Goal: Task Accomplishment & Management: Use online tool/utility

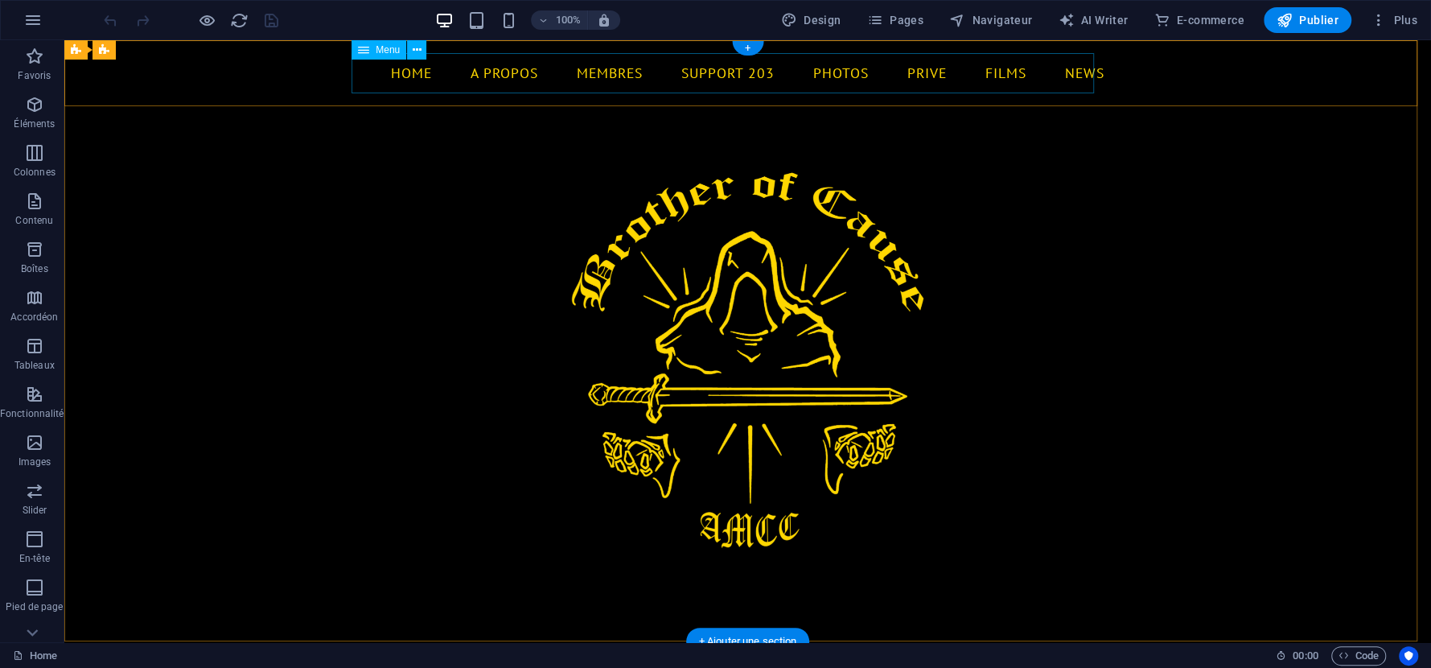
click at [811, 75] on nav "Home A PROPOS Membres support 203 Photos PRIVE FILMS NEWS" at bounding box center [748, 73] width 779 height 40
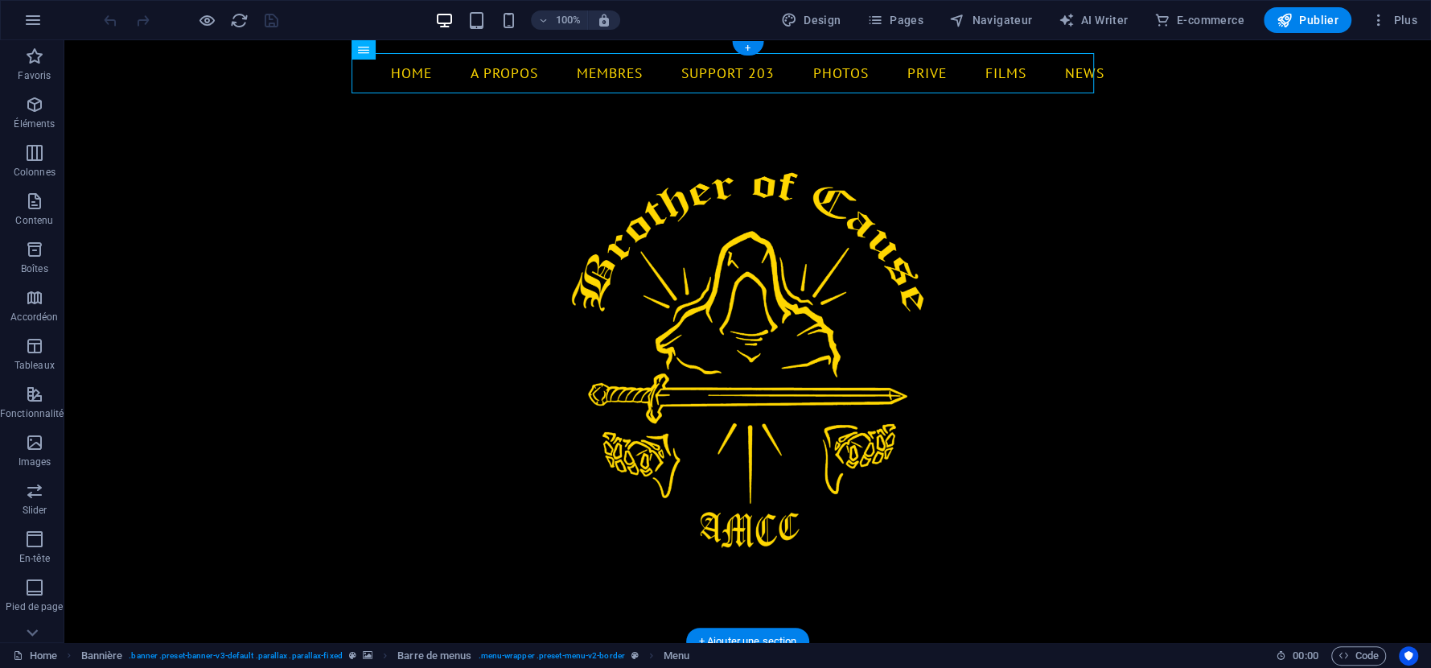
click at [839, 270] on figure at bounding box center [747, 341] width 1367 height 602
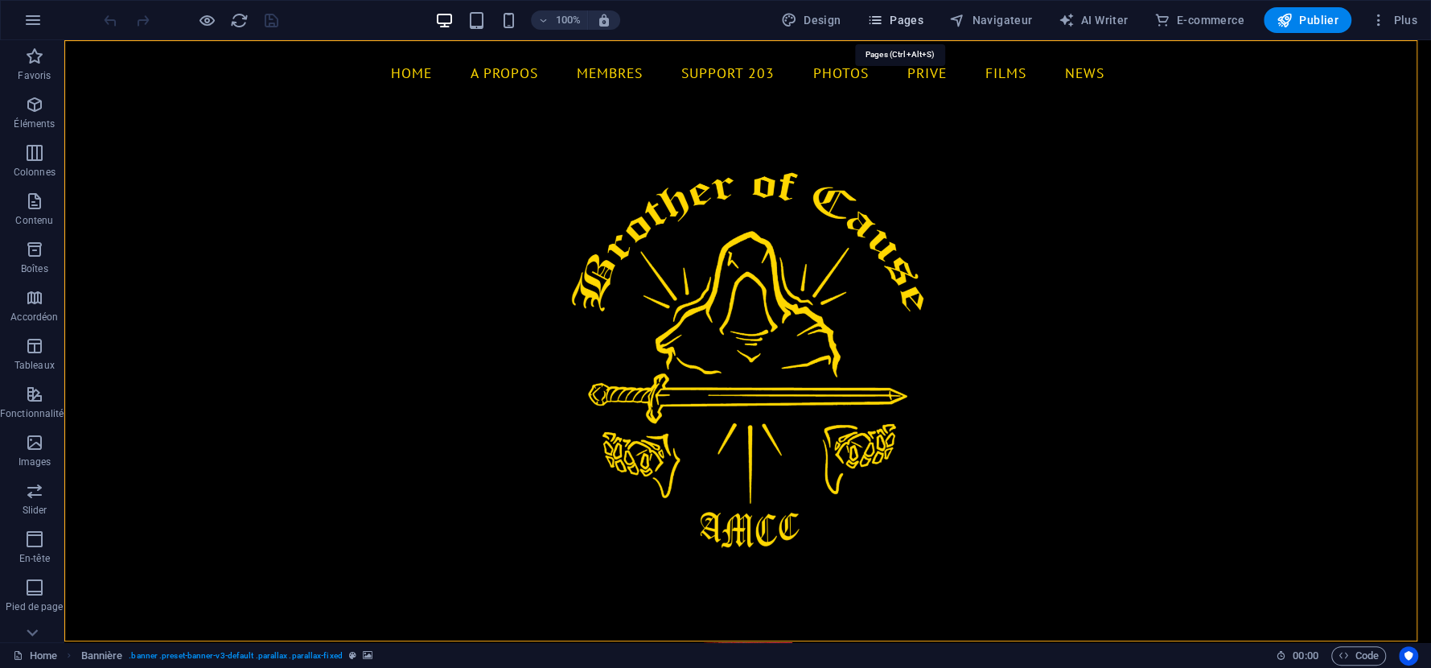
click at [882, 23] on icon "button" at bounding box center [875, 20] width 16 height 16
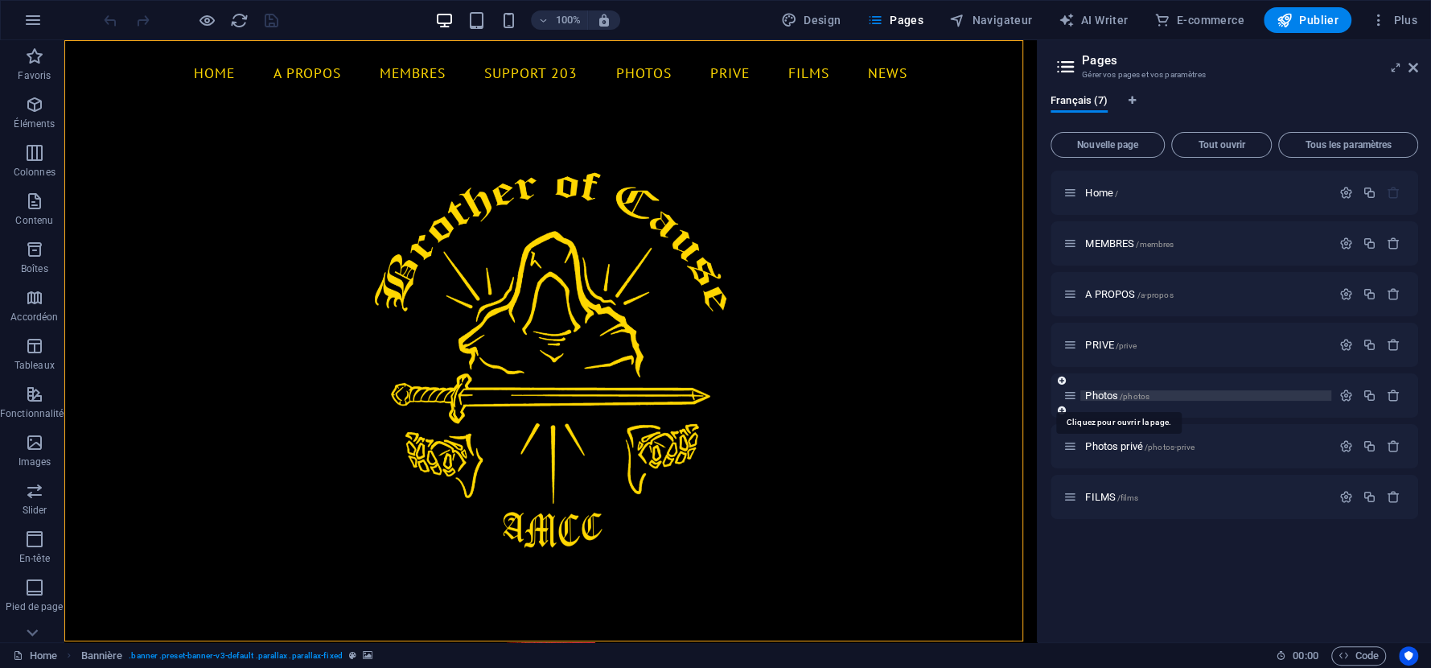
click at [1131, 392] on span "/photos" at bounding box center [1135, 396] width 30 height 9
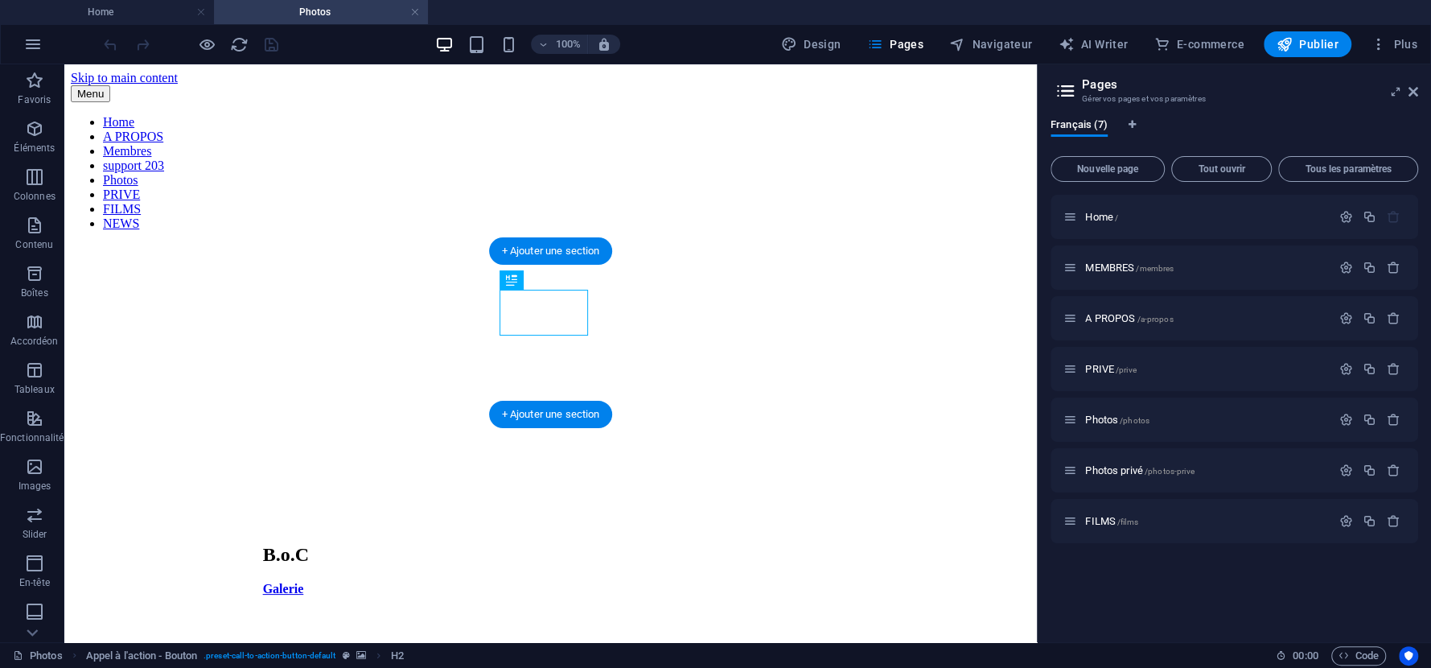
click at [706, 364] on figure at bounding box center [551, 364] width 576 height 0
select select "%"
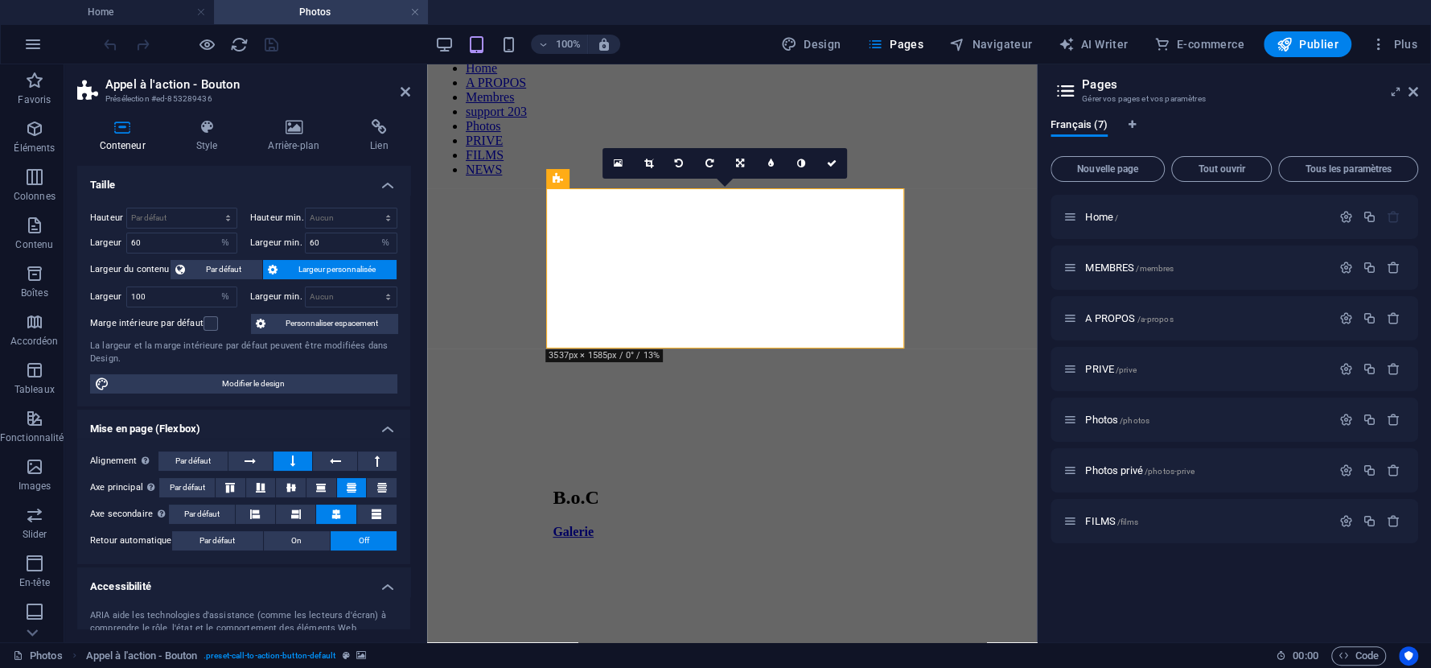
scroll to position [105, 0]
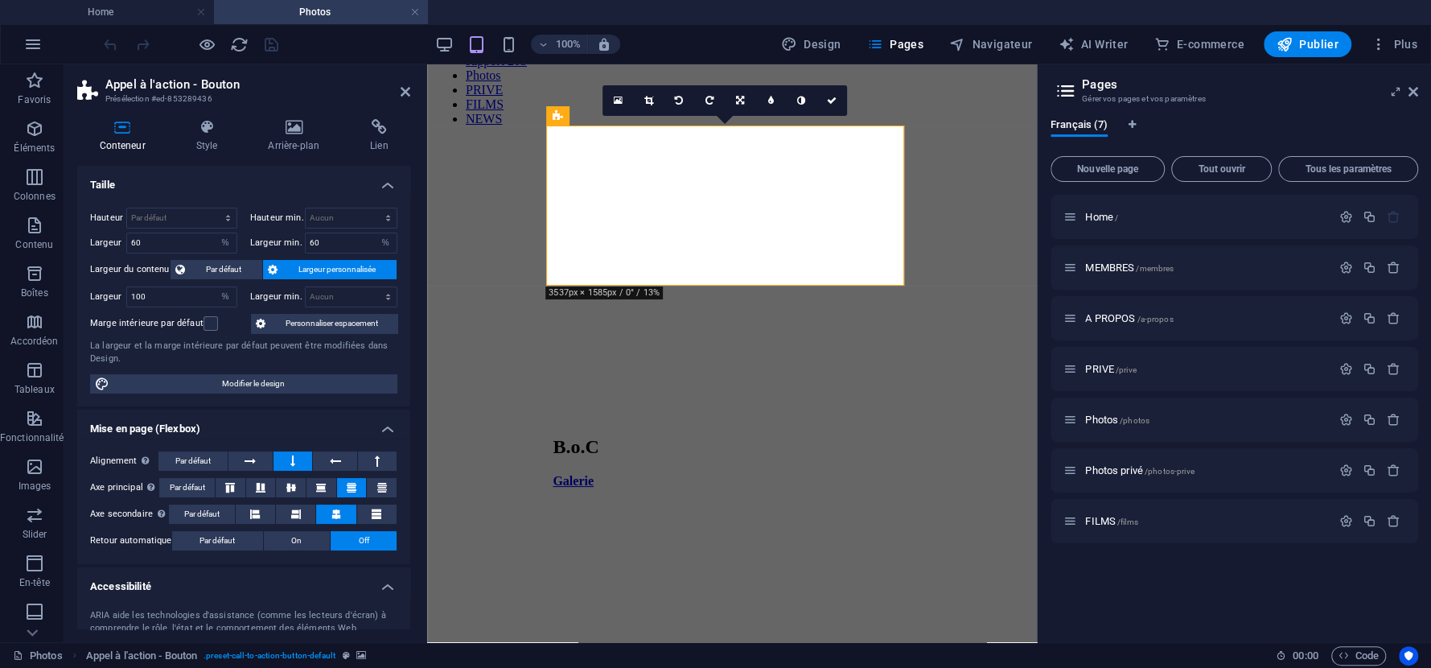
click at [986, 350] on div "Menu Home A PROPOS Membres support 203 Photos PRIVE FILMS NEWS B.o.C Galerie Cl…" at bounding box center [732, 395] width 597 height 828
click at [794, 260] on figure at bounding box center [732, 260] width 358 height 0
click at [719, 474] on div "Galerie" at bounding box center [732, 481] width 358 height 14
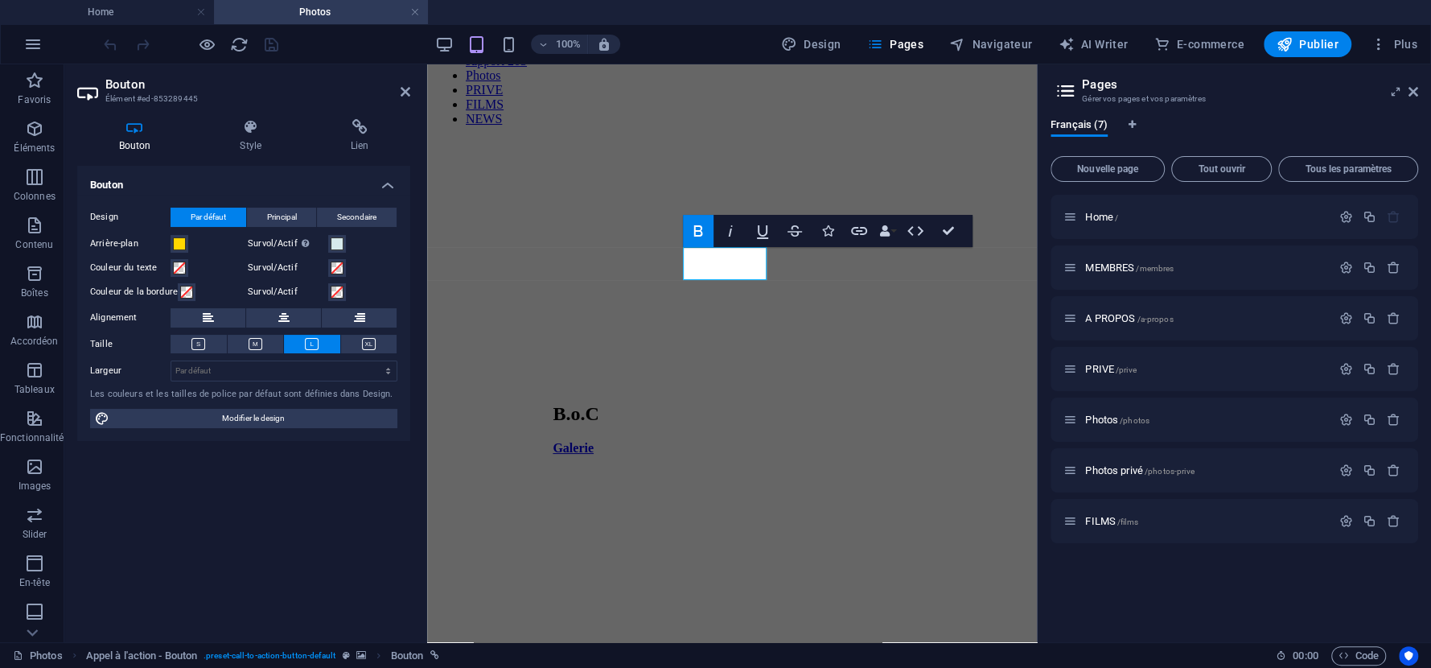
scroll to position [72, 0]
click at [809, 212] on div at bounding box center [732, 232] width 597 height 40
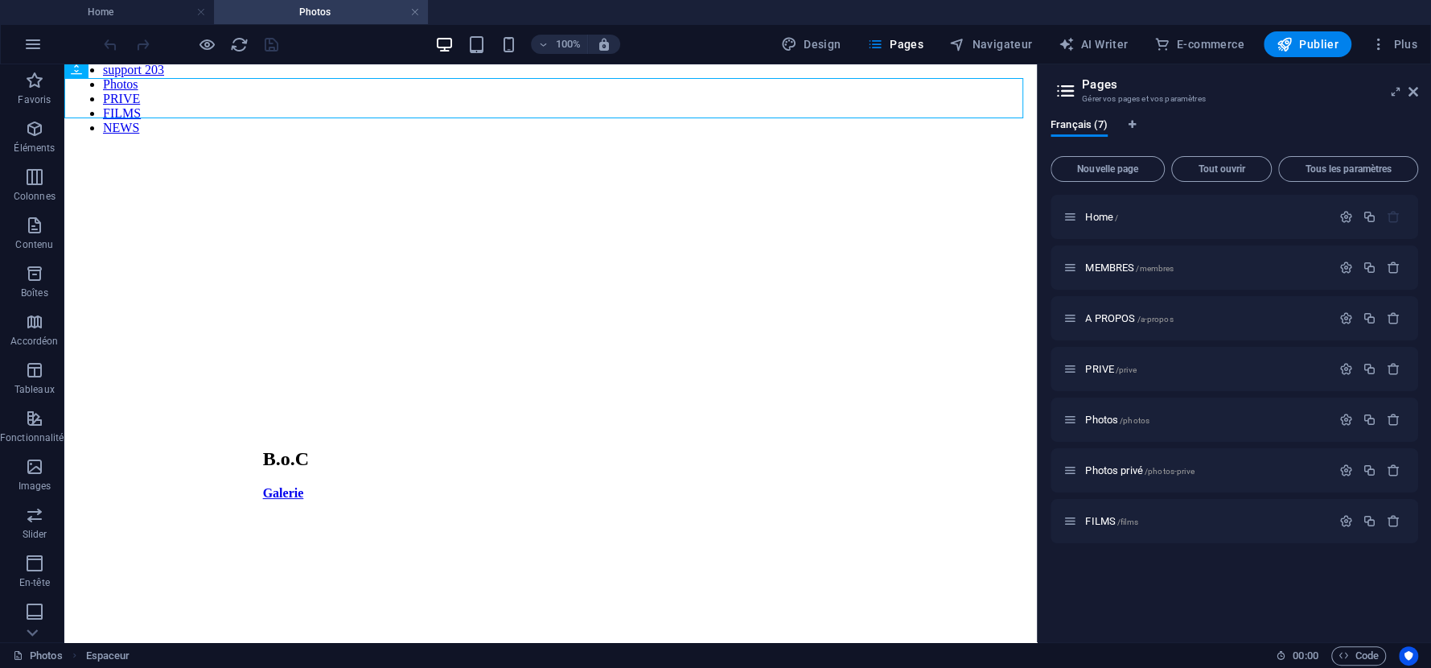
scroll to position [94, 0]
click at [943, 369] on div "Menu Home A PROPOS Membres support 203 Photos PRIVE FILMS NEWS B.o.C Galerie Cl…" at bounding box center [551, 412] width 960 height 842
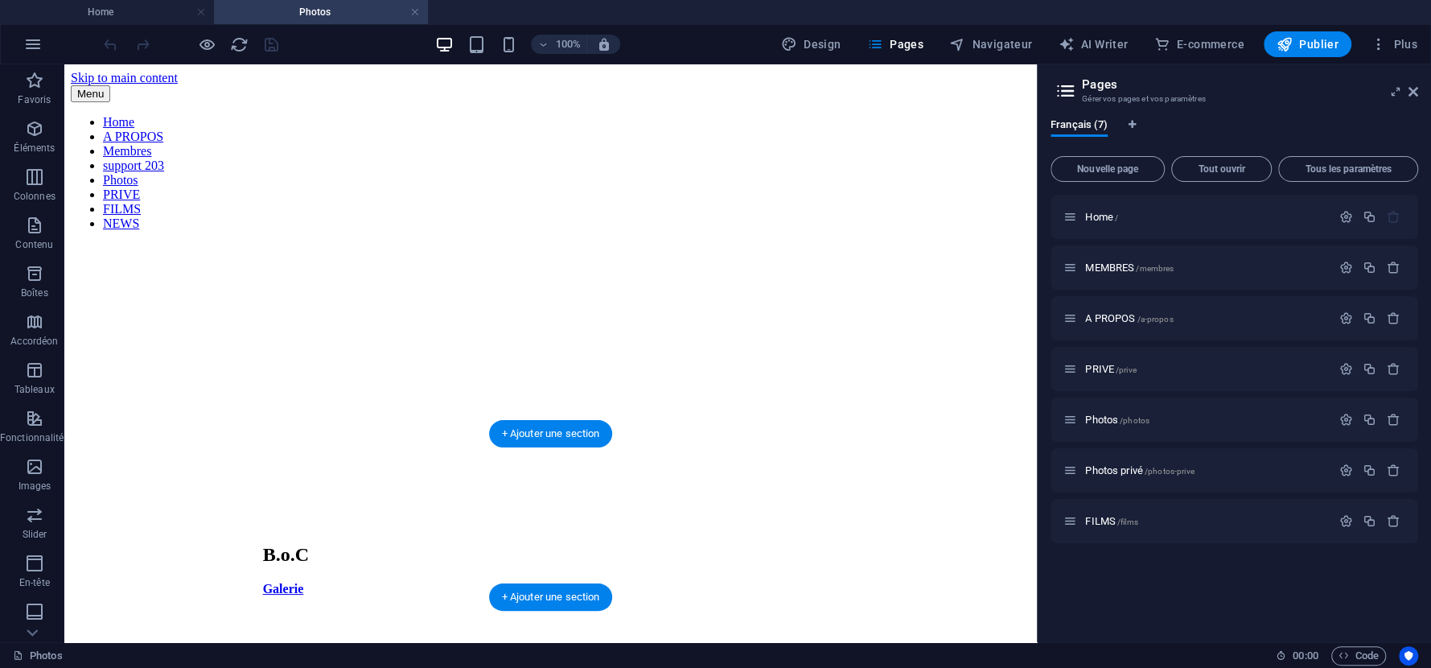
scroll to position [157, 0]
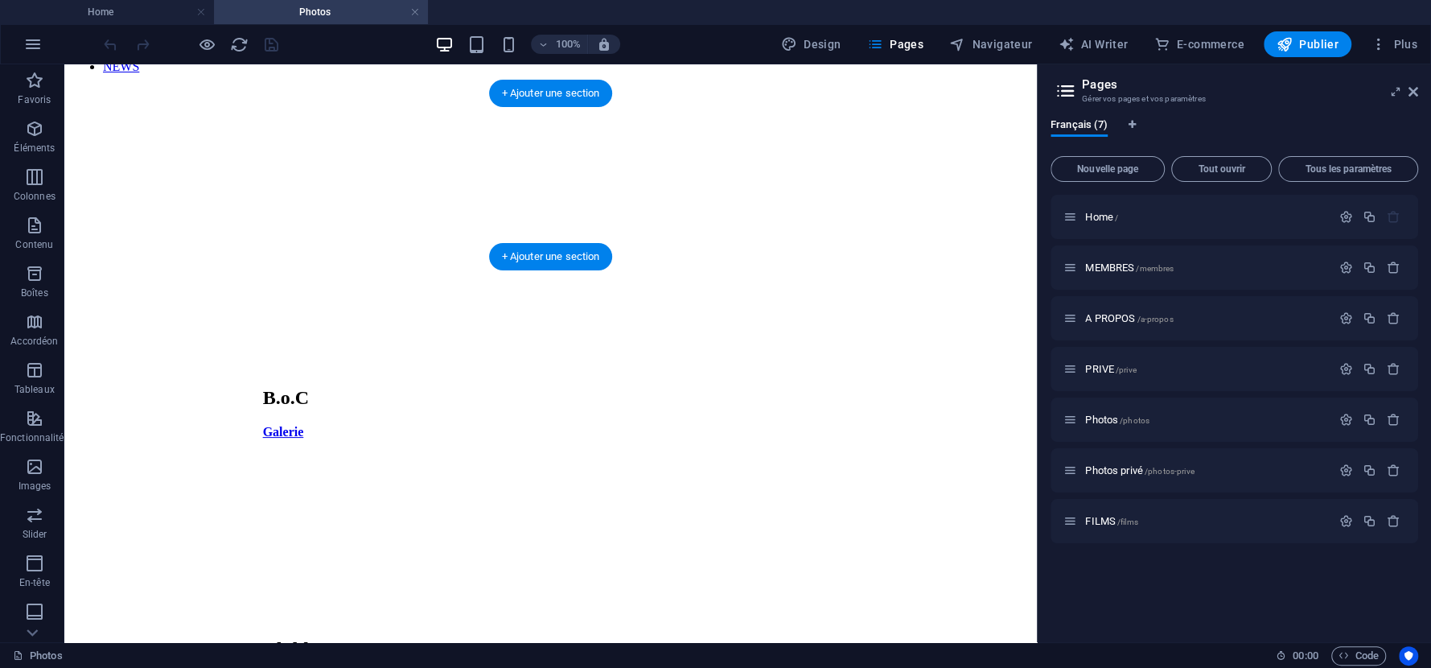
click at [699, 208] on figure at bounding box center [551, 208] width 576 height 0
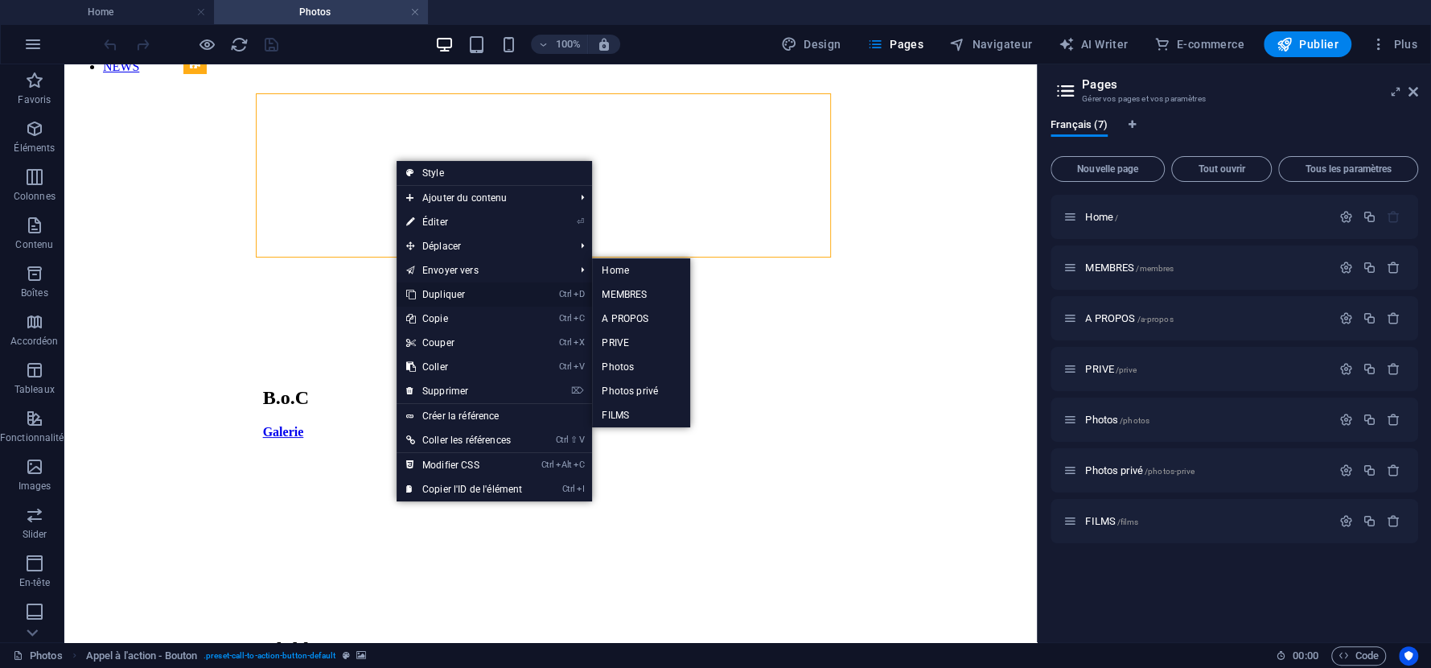
click at [452, 294] on link "Ctrl D Dupliquer" at bounding box center [464, 294] width 135 height 24
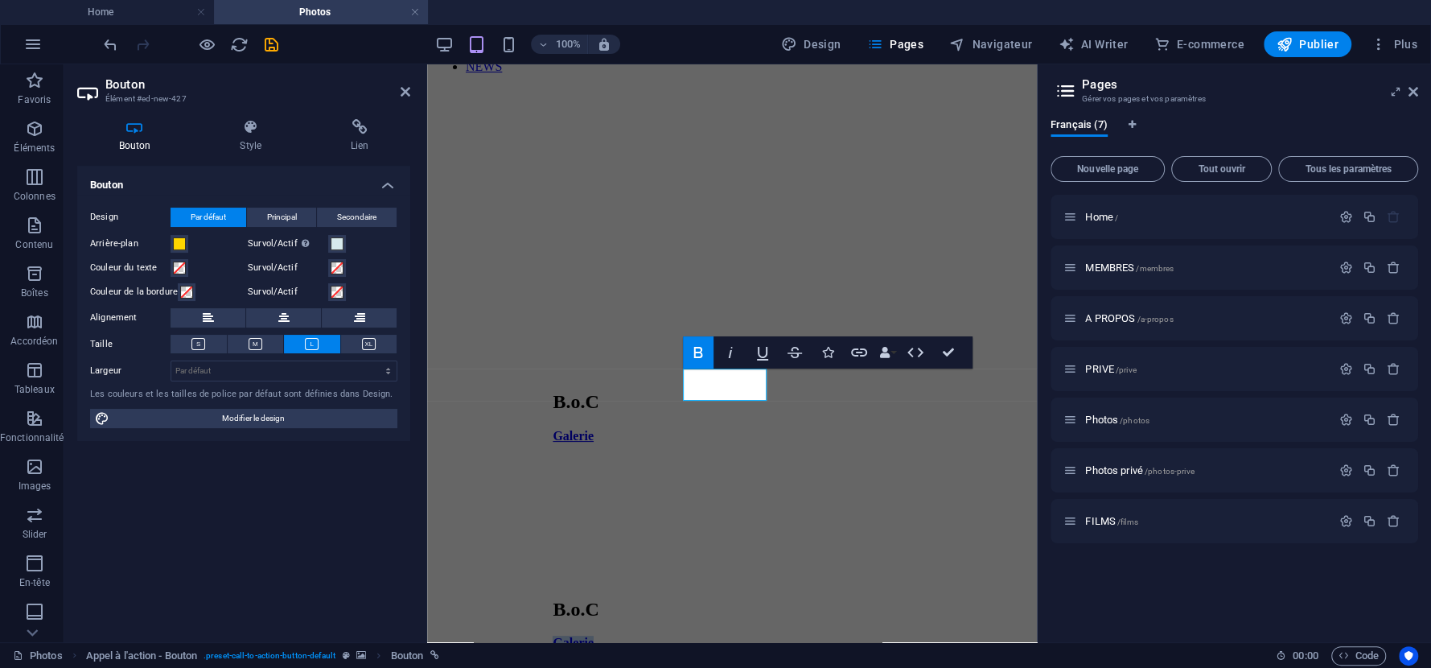
scroll to position [130, 0]
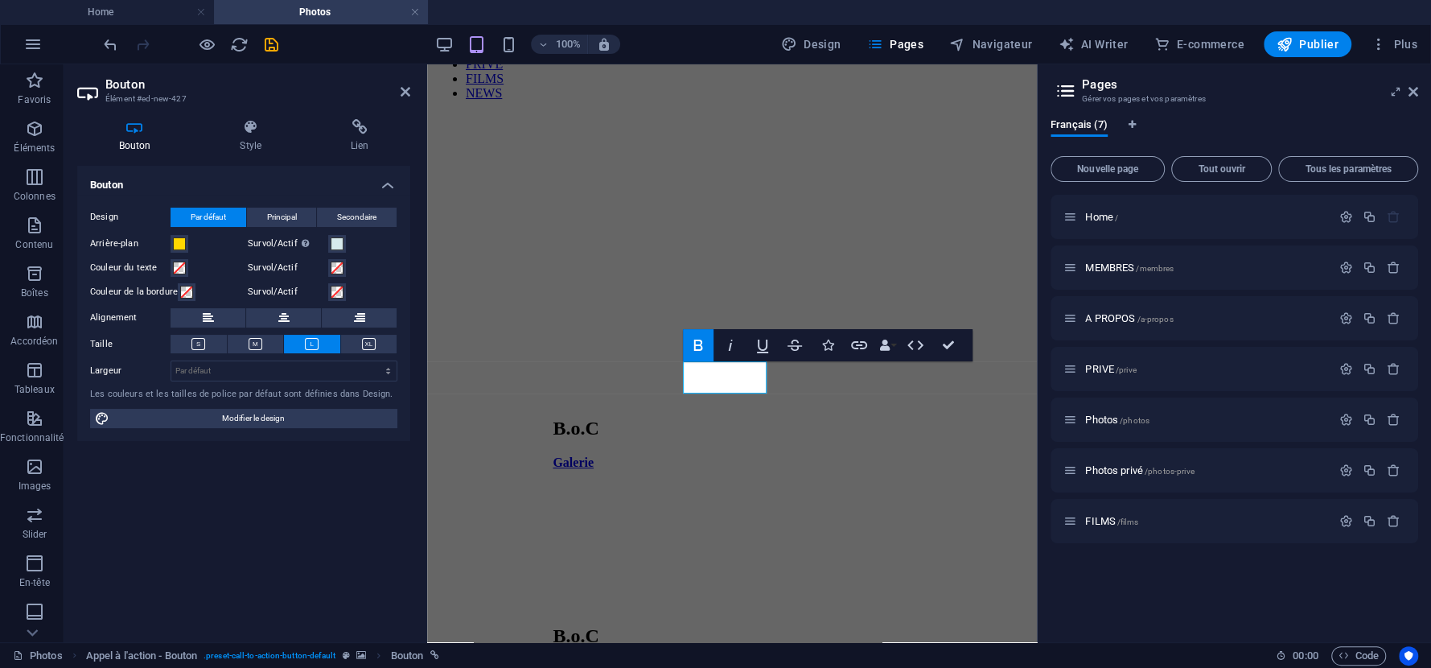
click at [998, 172] on div "Menu Home A PROPOS Membres support 203 Photos PRIVE FILMS NEWS B.o.C Galerie B.…" at bounding box center [732, 480] width 597 height 1050
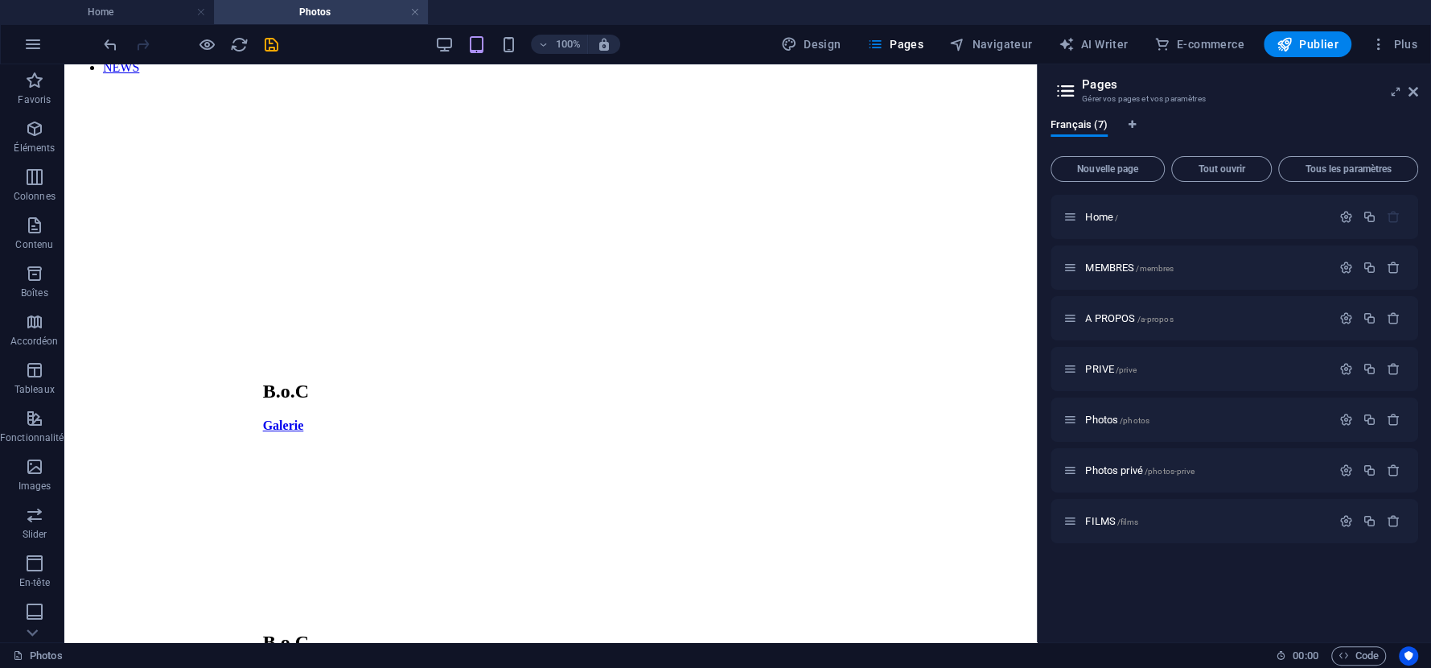
scroll to position [152, 0]
click at [947, 313] on div "Menu Home A PROPOS Membres support 203 Photos PRIVE FILMS NEWS B.o.C Galerie B.…" at bounding box center [551, 475] width 960 height 1085
click at [955, 259] on div "Menu Home A PROPOS Membres support 203 Photos PRIVE FILMS NEWS B.o.C Galerie B.…" at bounding box center [551, 475] width 960 height 1085
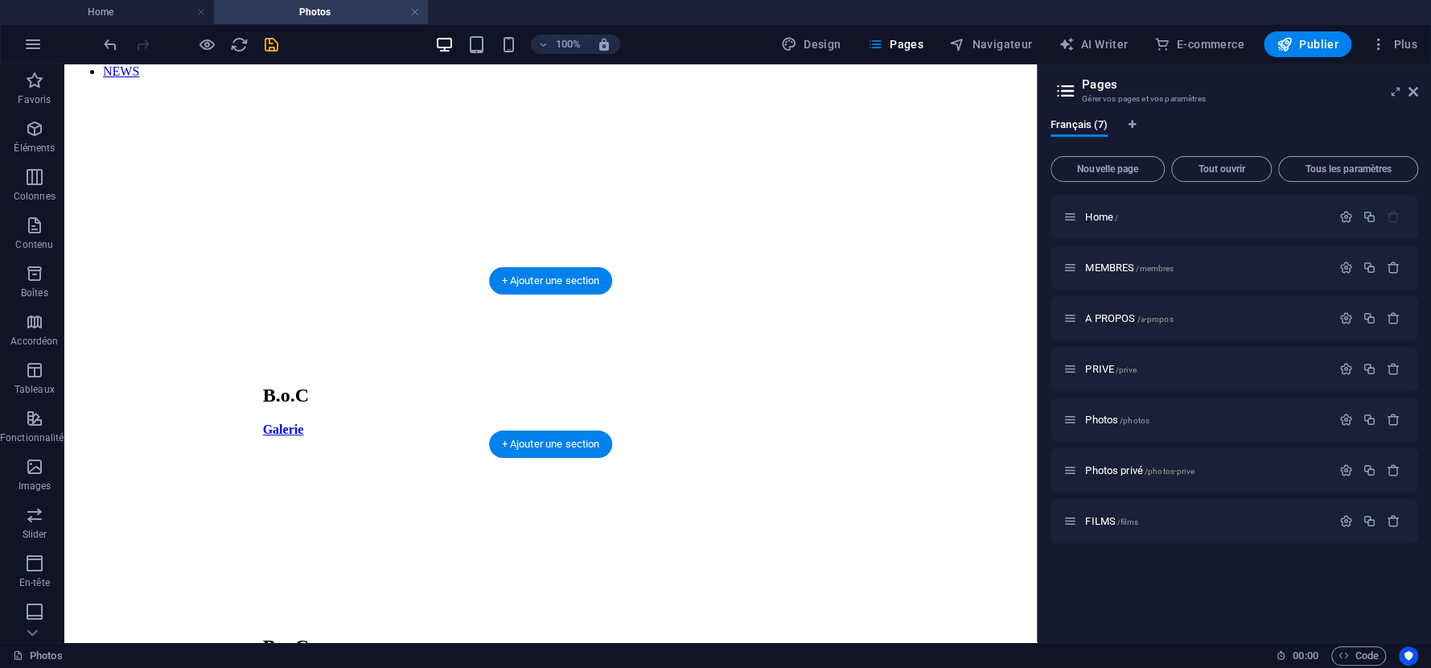
click at [787, 456] on figure at bounding box center [551, 456] width 576 height 0
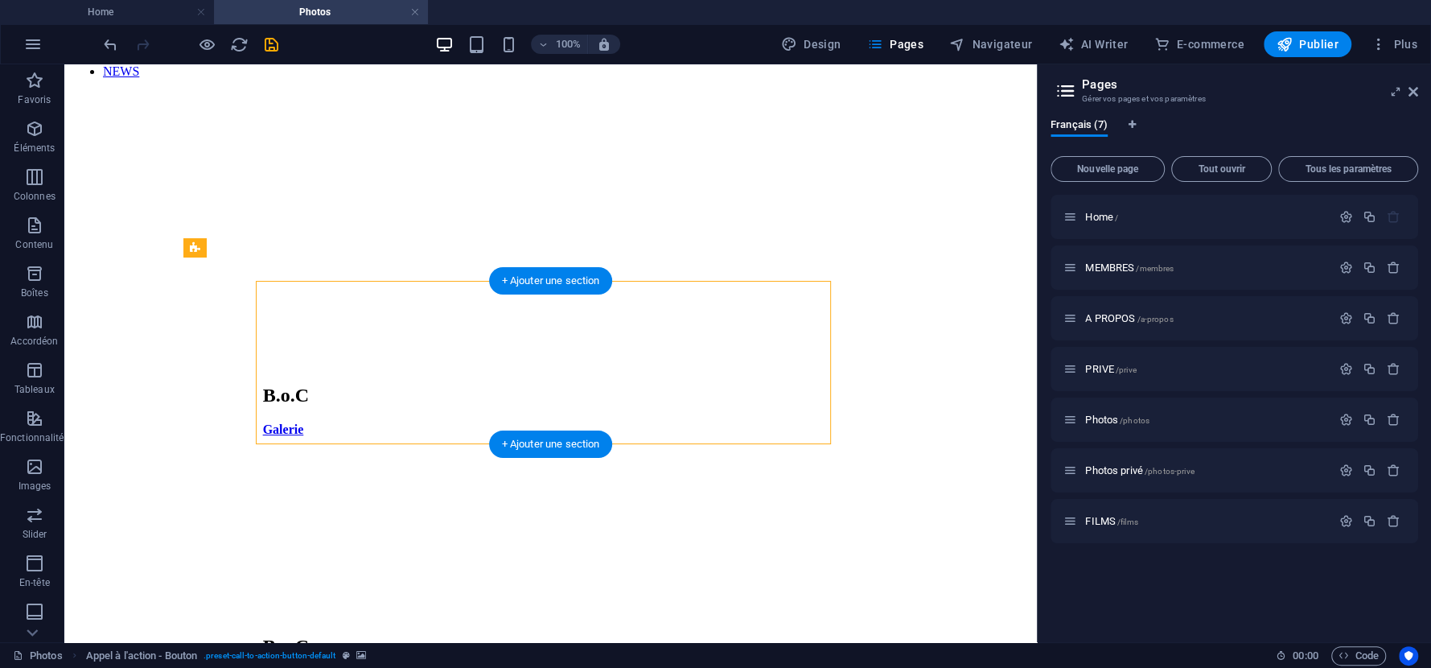
click at [801, 456] on figure at bounding box center [551, 456] width 576 height 0
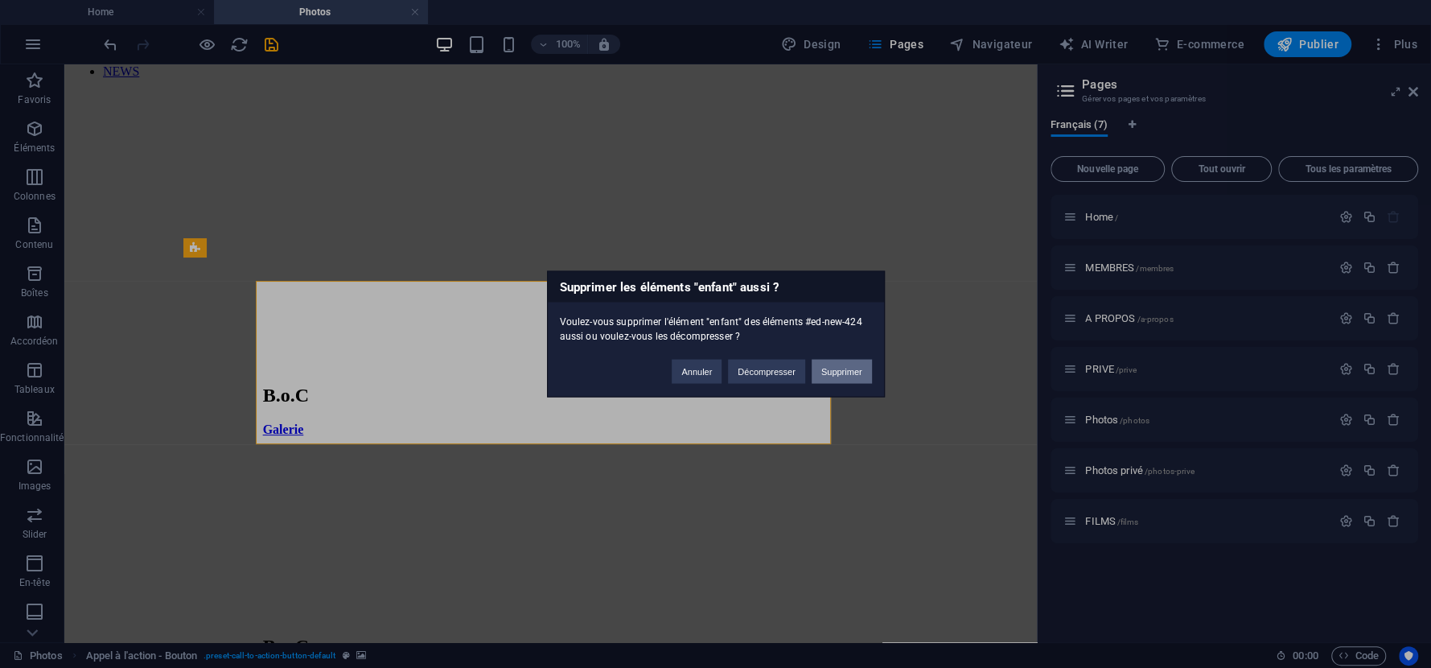
click at [844, 369] on button "Supprimer" at bounding box center [842, 372] width 60 height 24
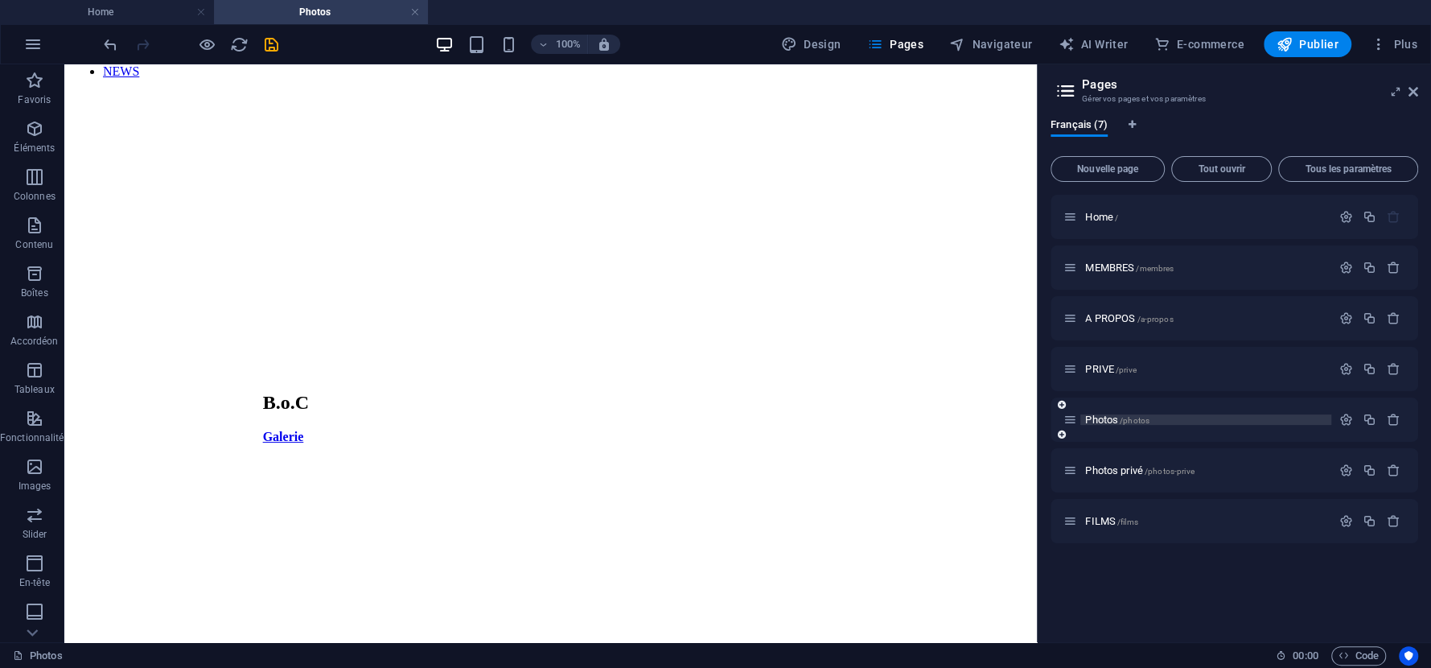
click at [1138, 422] on span "/photos" at bounding box center [1135, 420] width 30 height 9
click at [1207, 414] on p "Photos /photos" at bounding box center [1205, 419] width 241 height 10
click at [936, 286] on div "Menu Home A PROPOS Membres support 203 Photos PRIVE FILMS NEWS B.o.C Galerie Cl…" at bounding box center [551, 357] width 960 height 849
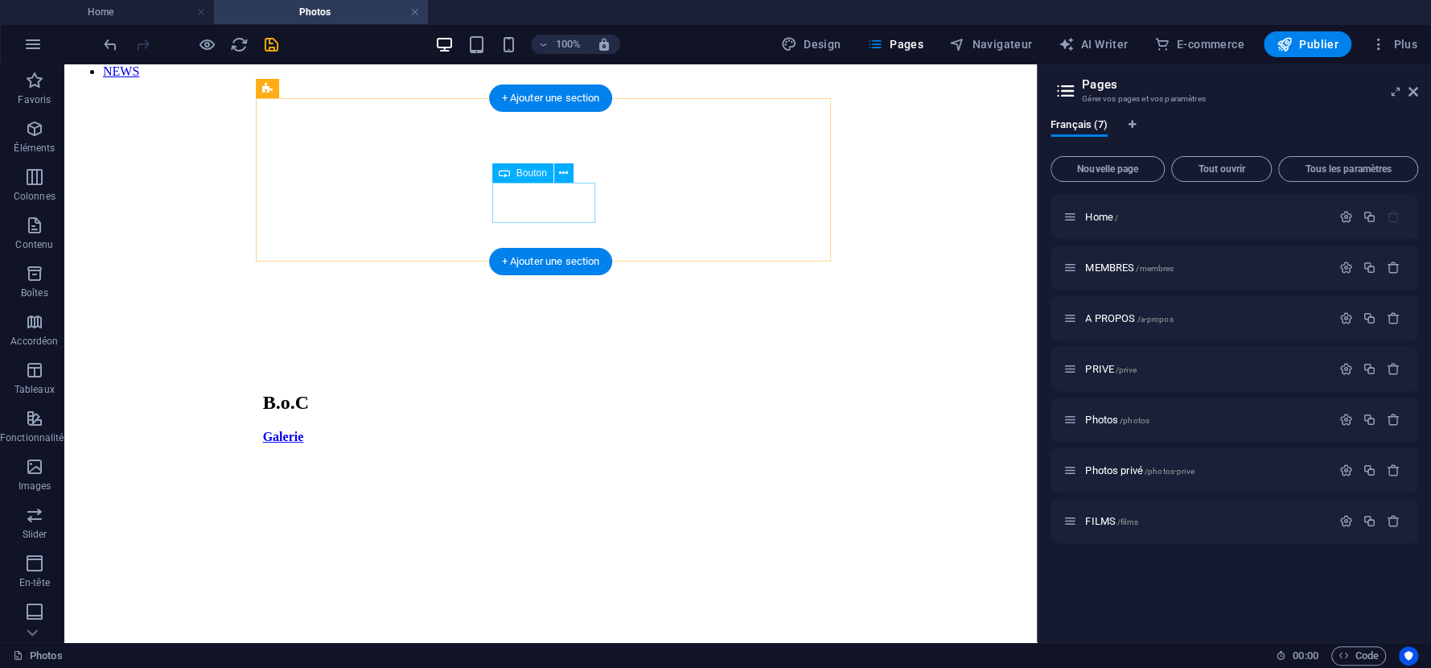
click at [569, 430] on div "Galerie" at bounding box center [551, 437] width 576 height 14
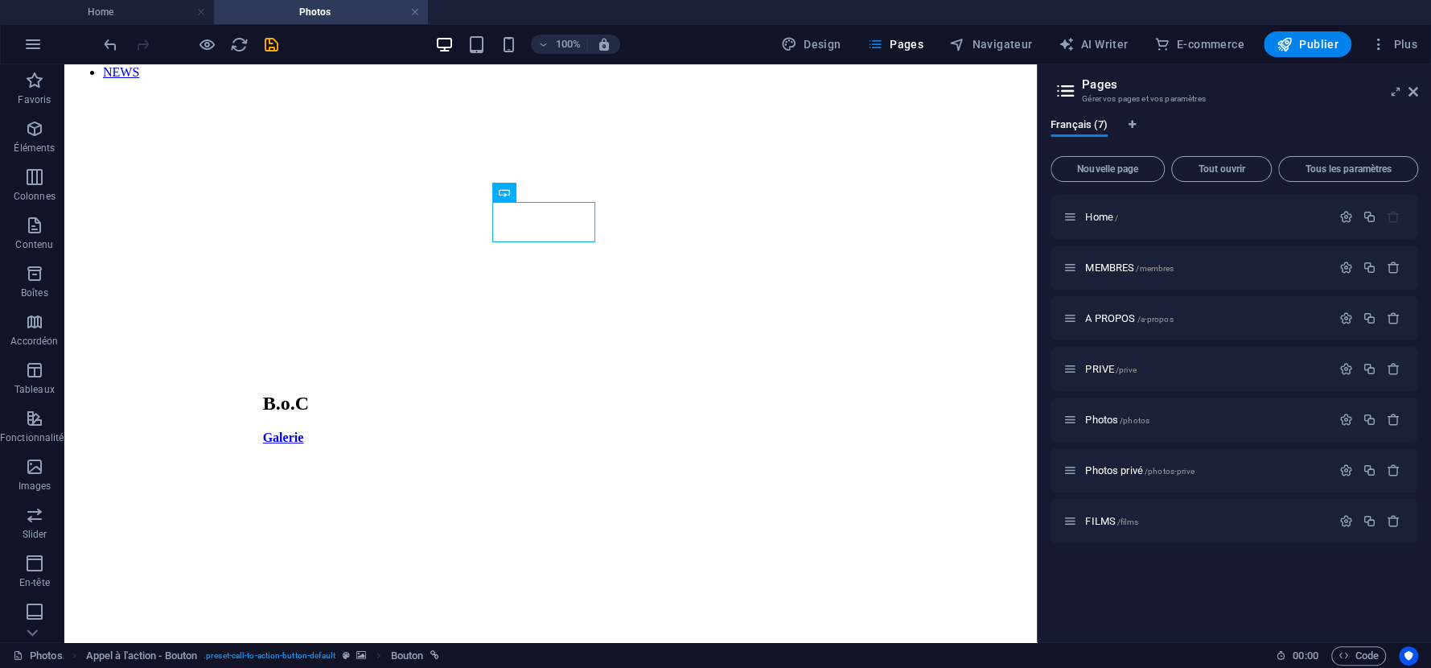
scroll to position [157, 0]
click at [912, 221] on div "Menu Home A PROPOS Membres support 203 Photos PRIVE FILMS NEWS B.o.C Galerie Cl…" at bounding box center [551, 352] width 960 height 849
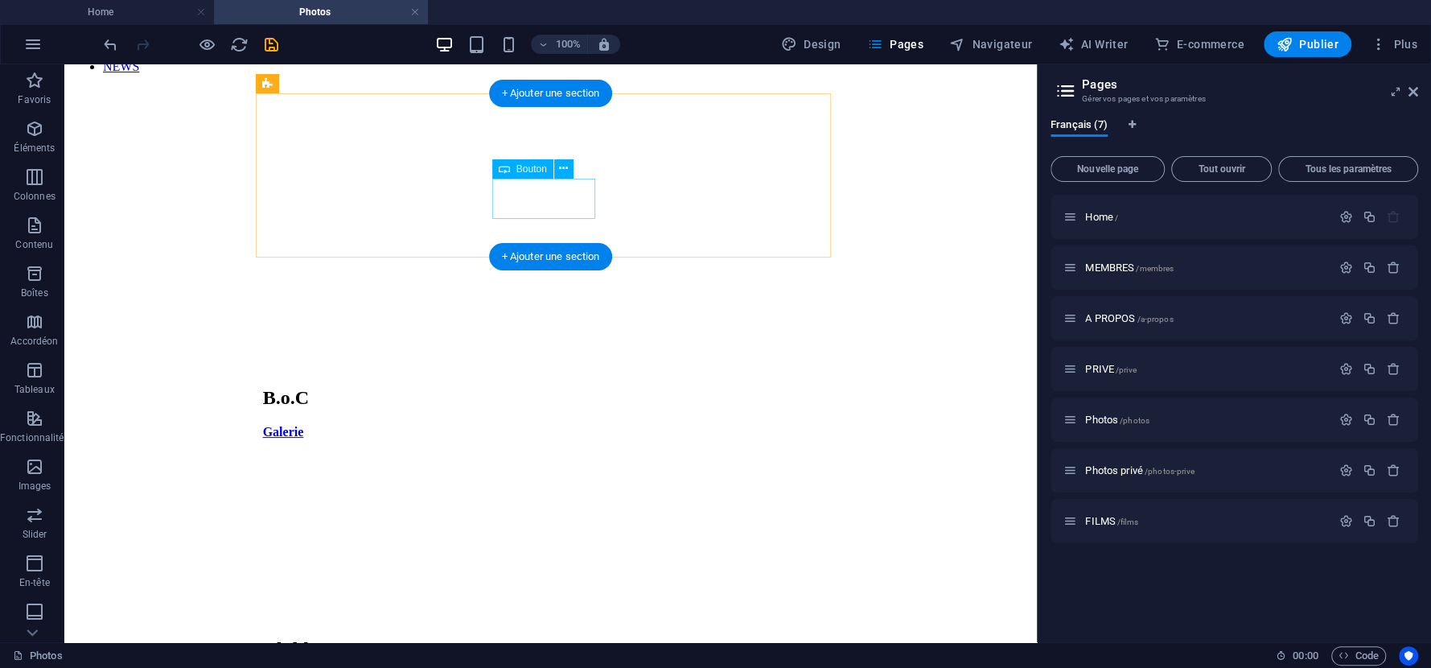
click at [556, 425] on div "Galerie" at bounding box center [551, 432] width 576 height 14
click at [534, 425] on div "Galerie" at bounding box center [551, 432] width 576 height 14
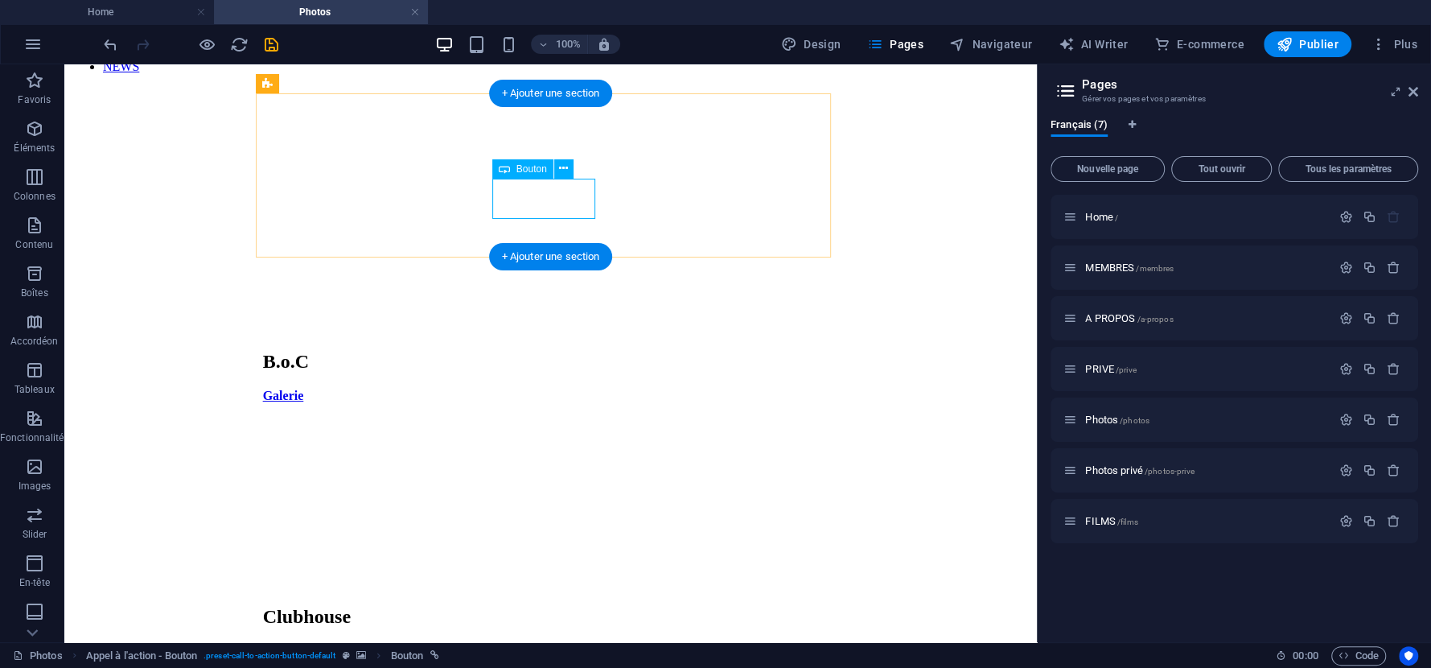
scroll to position [86, 0]
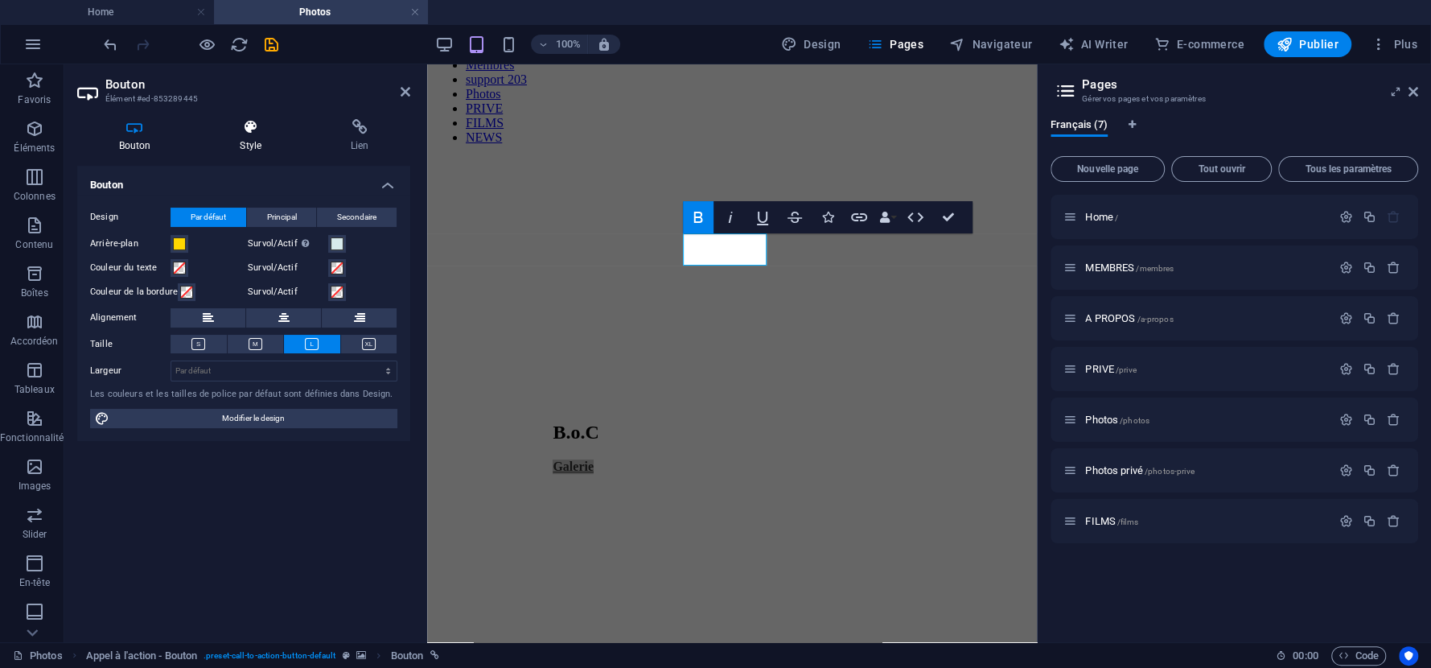
click at [246, 138] on h4 "Style" at bounding box center [254, 136] width 111 height 34
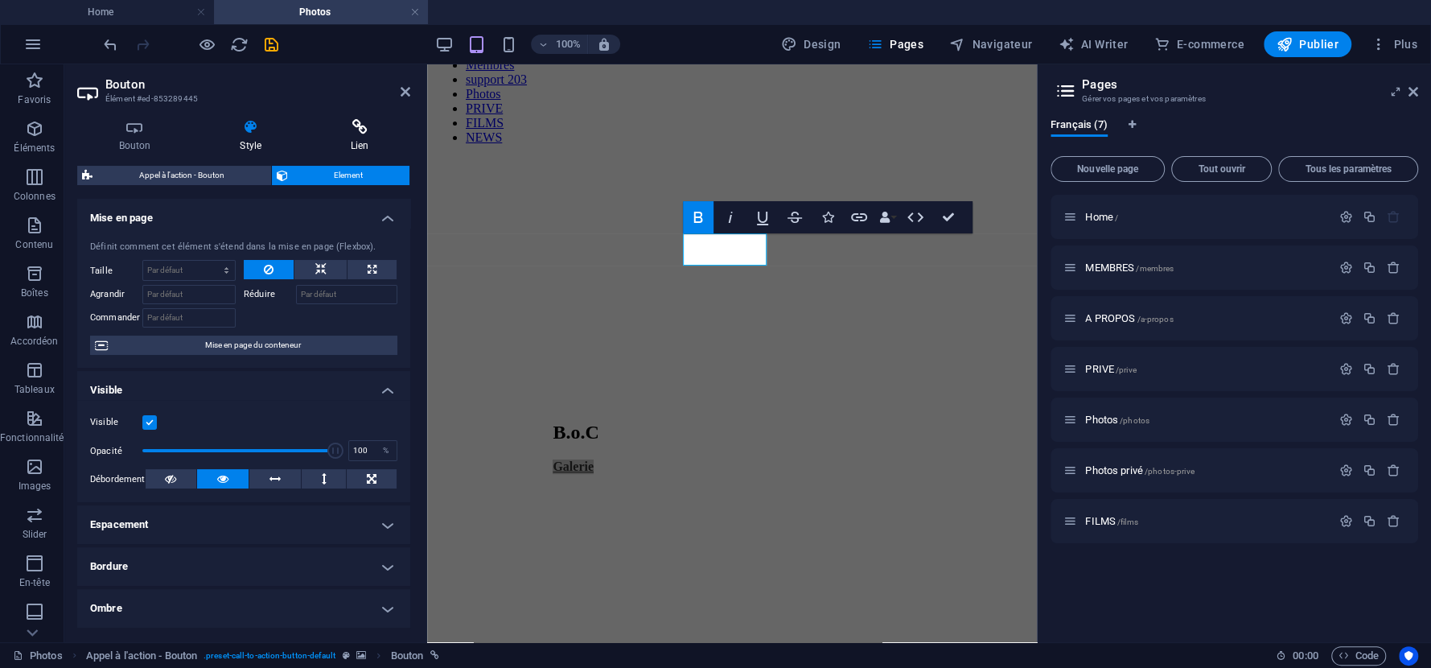
click at [352, 129] on icon at bounding box center [360, 127] width 101 height 16
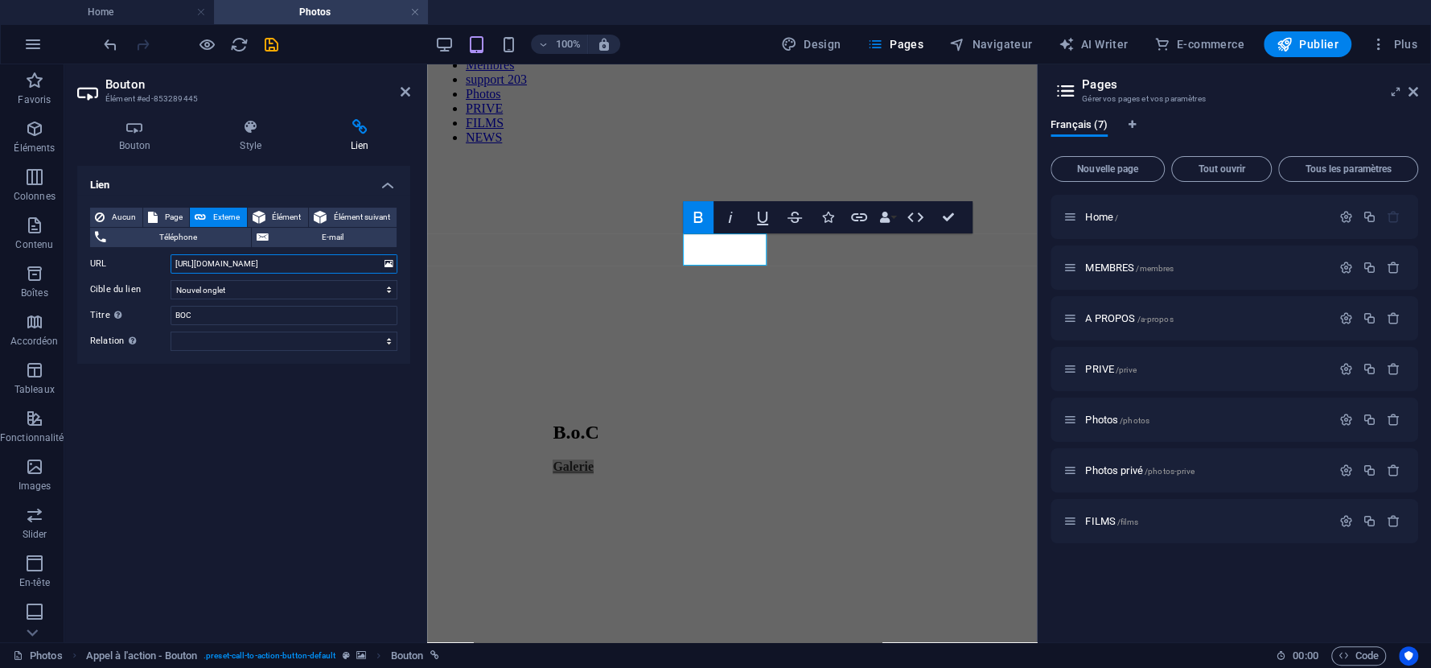
scroll to position [0, 16]
drag, startPoint x: 351, startPoint y: 263, endPoint x: 425, endPoint y: 264, distance: 74.0
click at [425, 264] on aside "Bouton Élément #ed-853289445 Bouton Style Lien Bouton Design Par défaut Princip…" at bounding box center [245, 353] width 363 height 578
click at [270, 484] on div "Lien Aucun Page Externe Élément Élément suivant Téléphone E-mail Page Home MEMB…" at bounding box center [243, 397] width 333 height 463
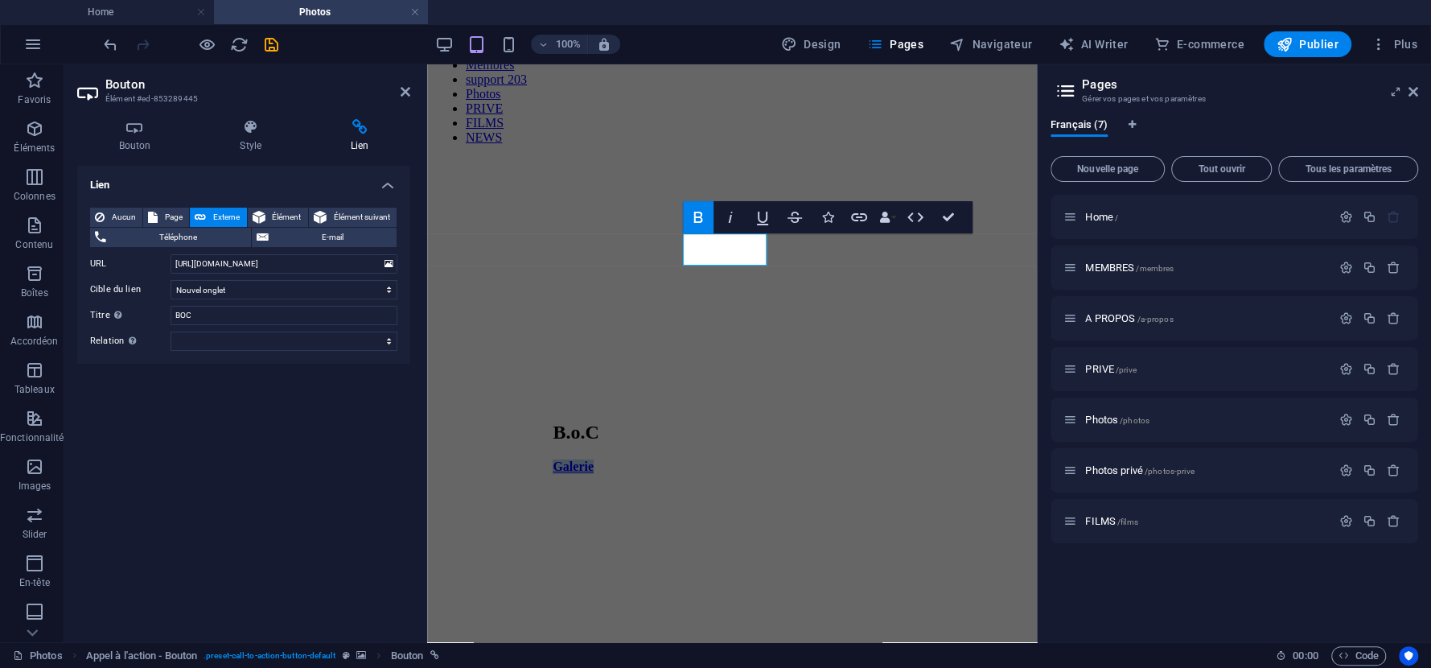
click at [1006, 430] on div "Menu Home A PROPOS Membres support 203 Photos PRIVE FILMS NEWS B.o.C Galerie Cl…" at bounding box center [732, 400] width 597 height 802
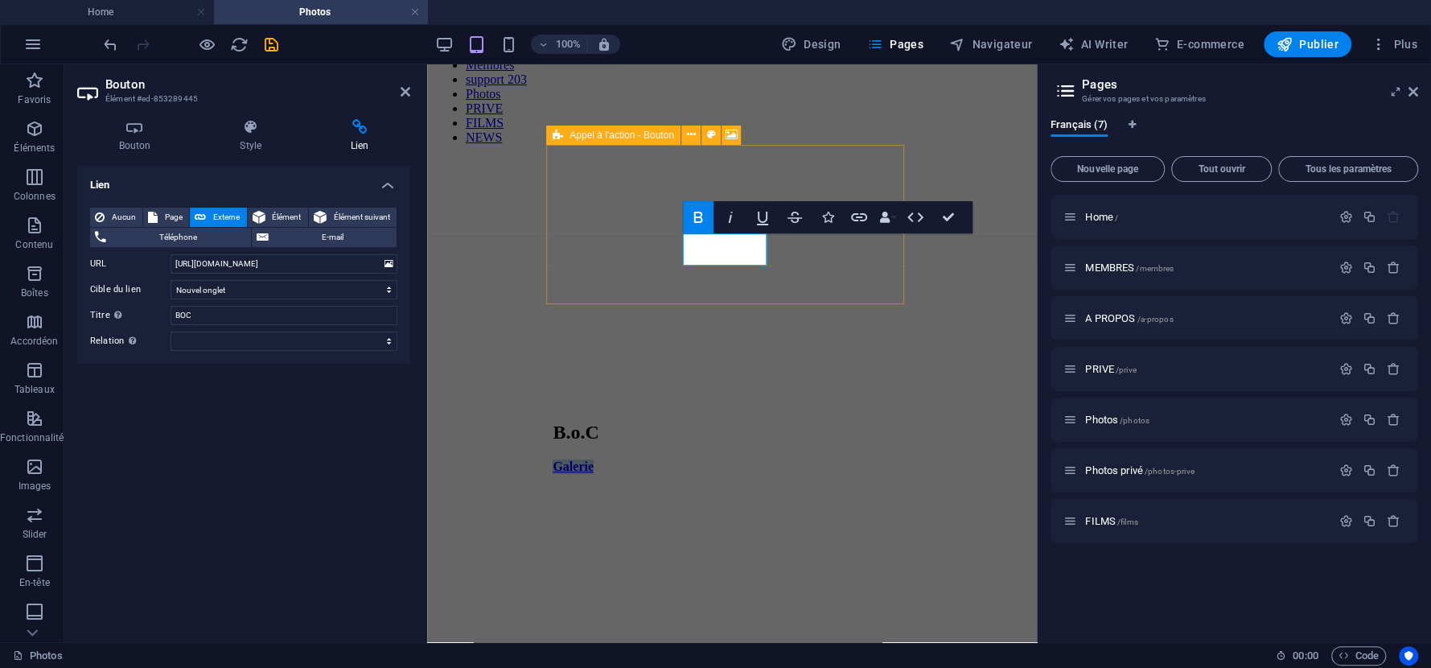
click at [995, 398] on div "Menu Home A PROPOS Membres support 203 Photos PRIVE FILMS NEWS B.o.C Galerie Cl…" at bounding box center [732, 400] width 597 height 802
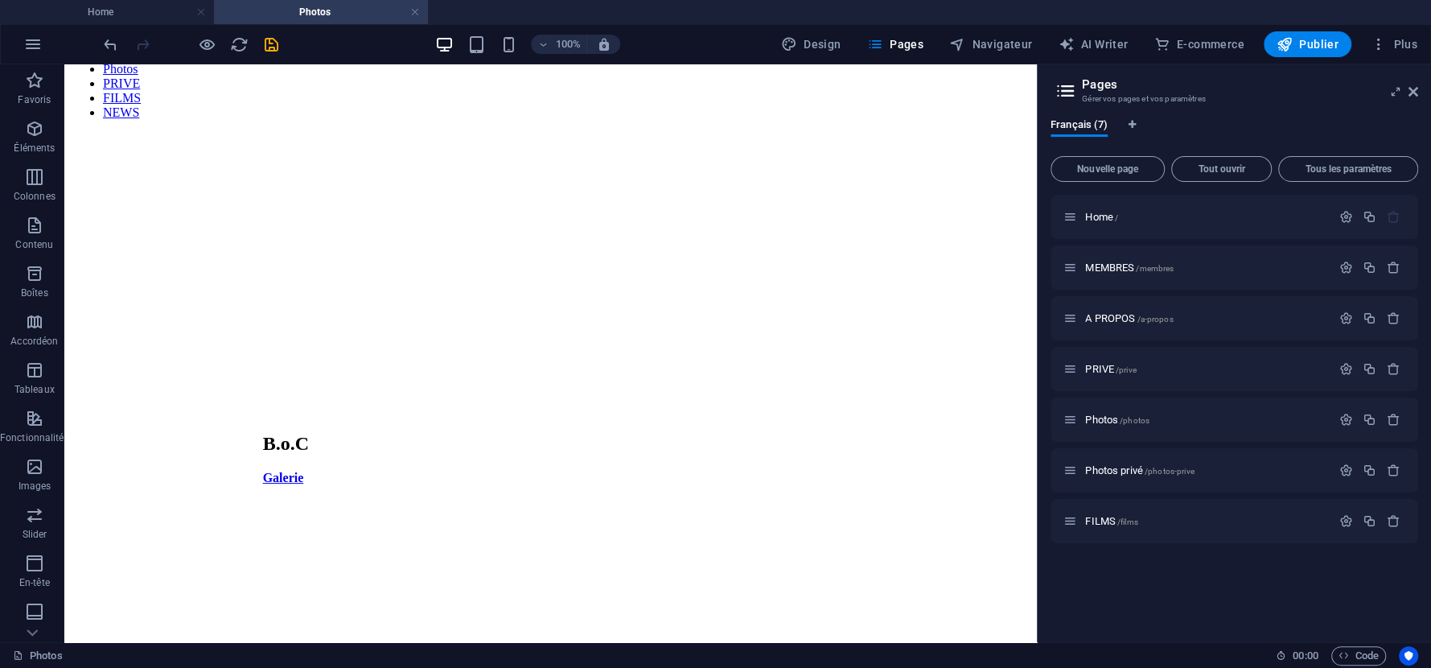
scroll to position [109, 0]
click at [954, 222] on div "Menu Home A PROPOS Membres support 203 Photos PRIVE FILMS NEWS B.o.C Galerie Cl…" at bounding box center [551, 398] width 960 height 842
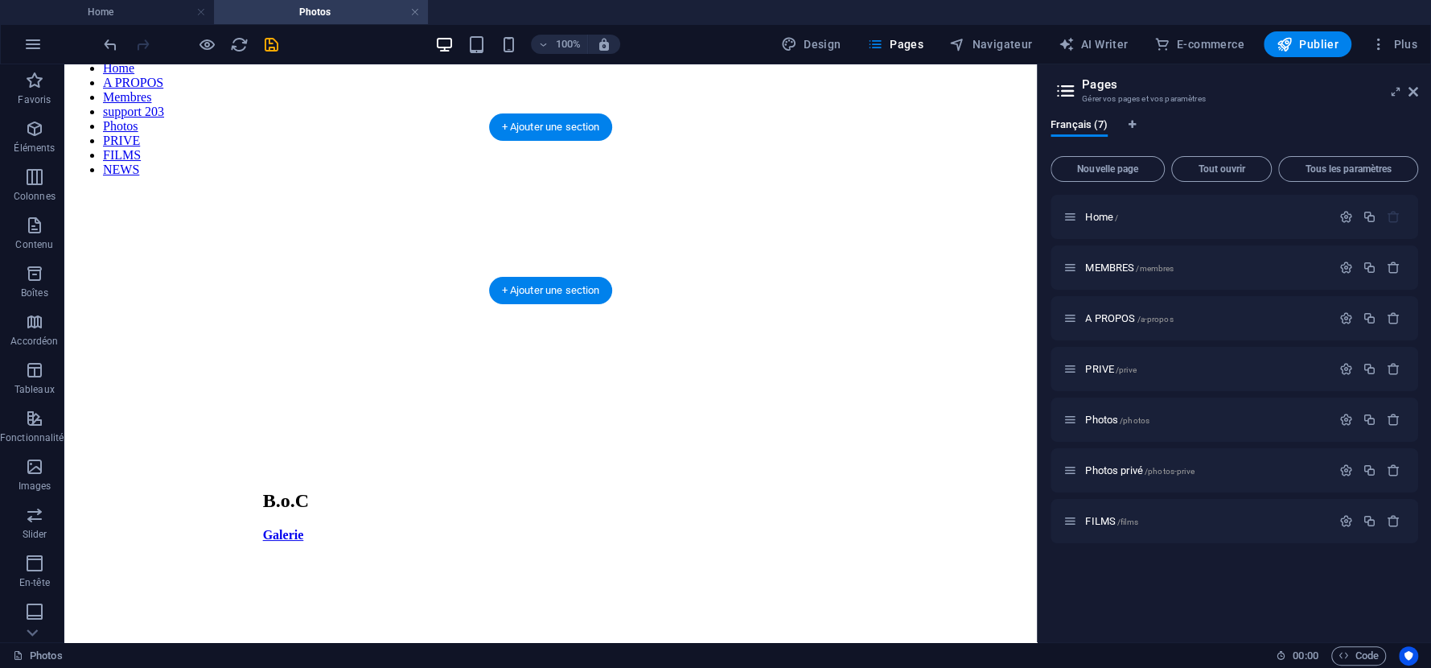
scroll to position [0, 0]
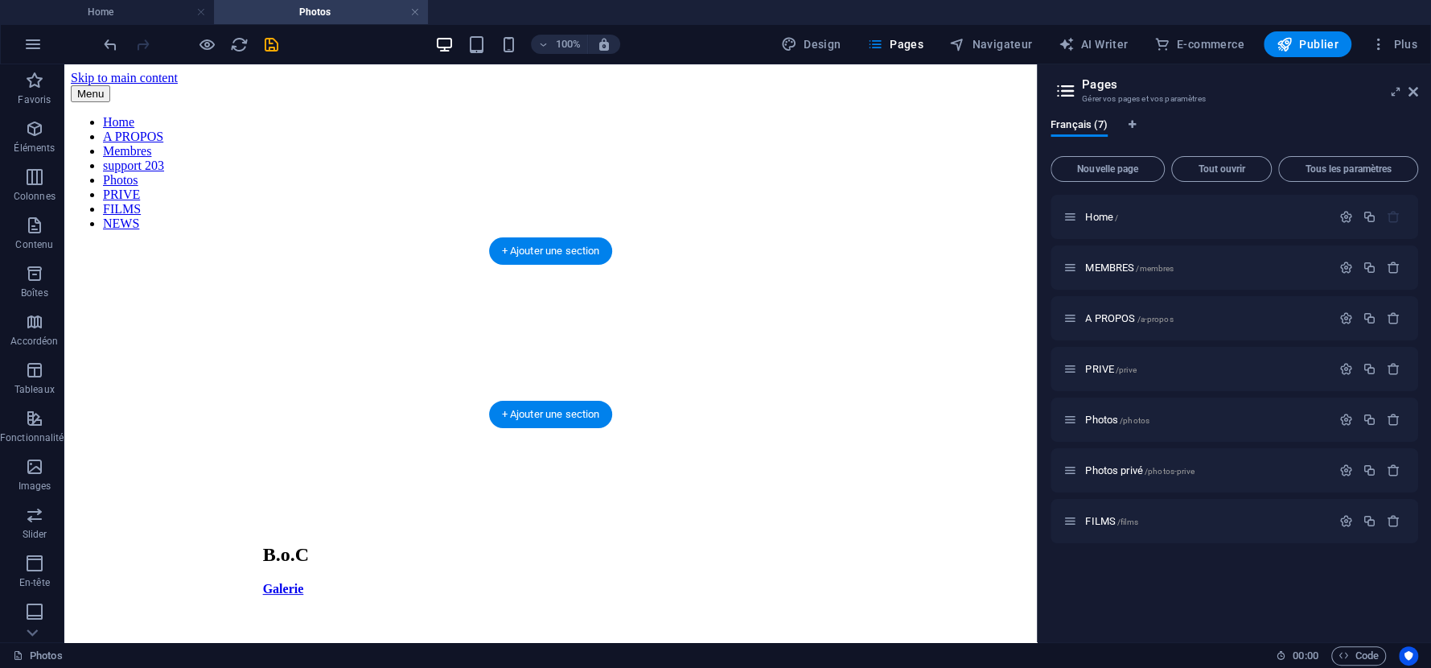
click at [677, 364] on figure at bounding box center [551, 364] width 576 height 0
click at [697, 364] on figure at bounding box center [551, 364] width 576 height 0
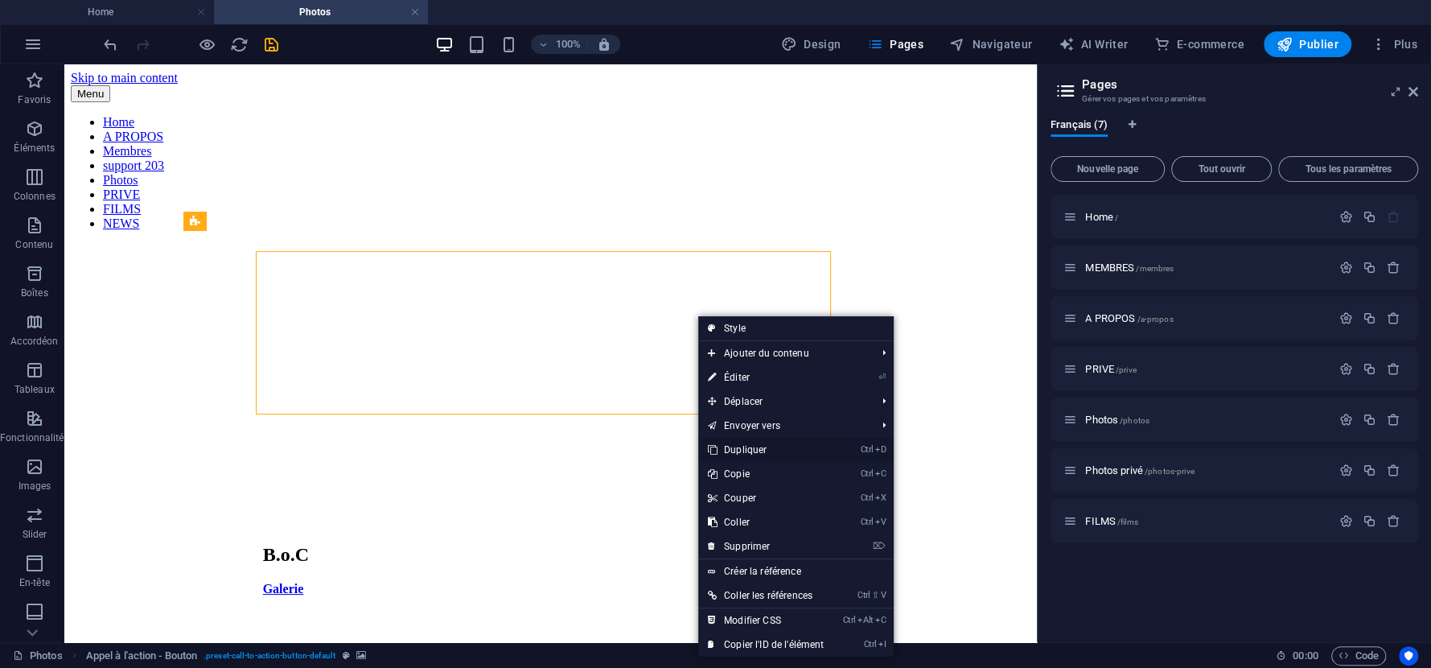
click at [734, 448] on link "Ctrl D Dupliquer" at bounding box center [765, 450] width 135 height 24
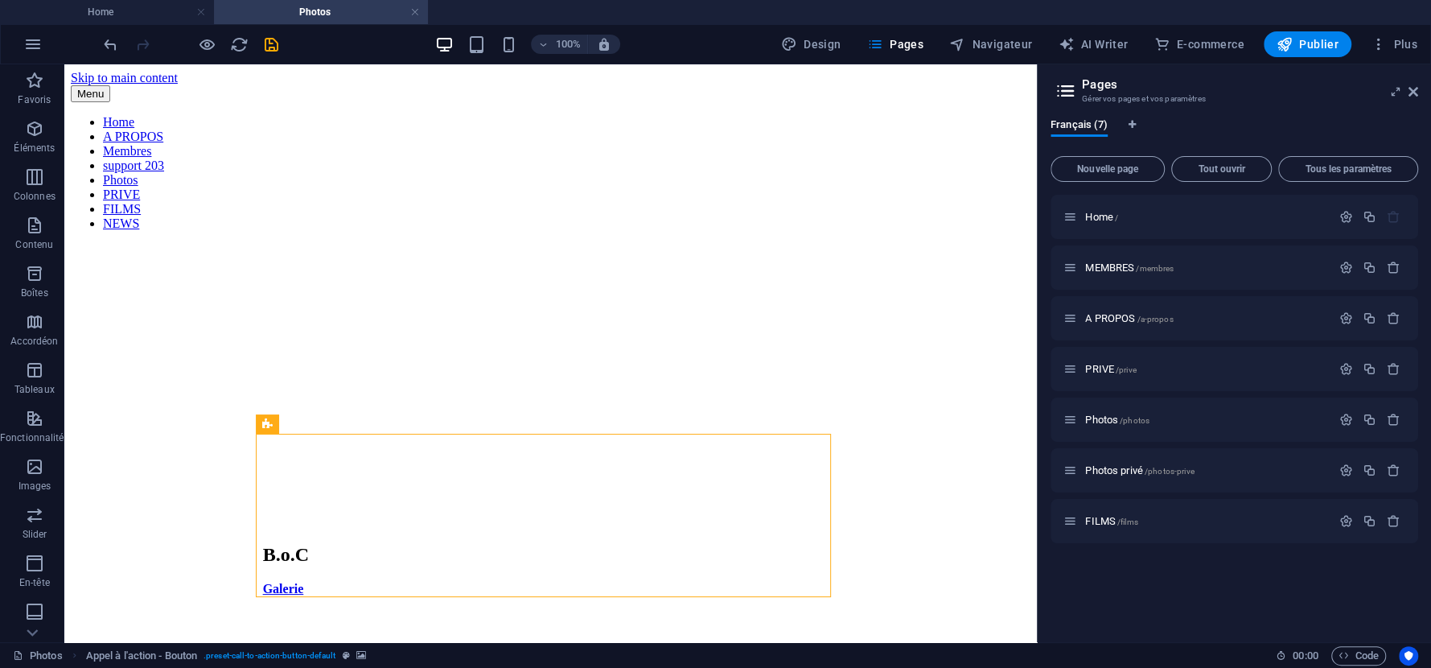
scroll to position [268, 0]
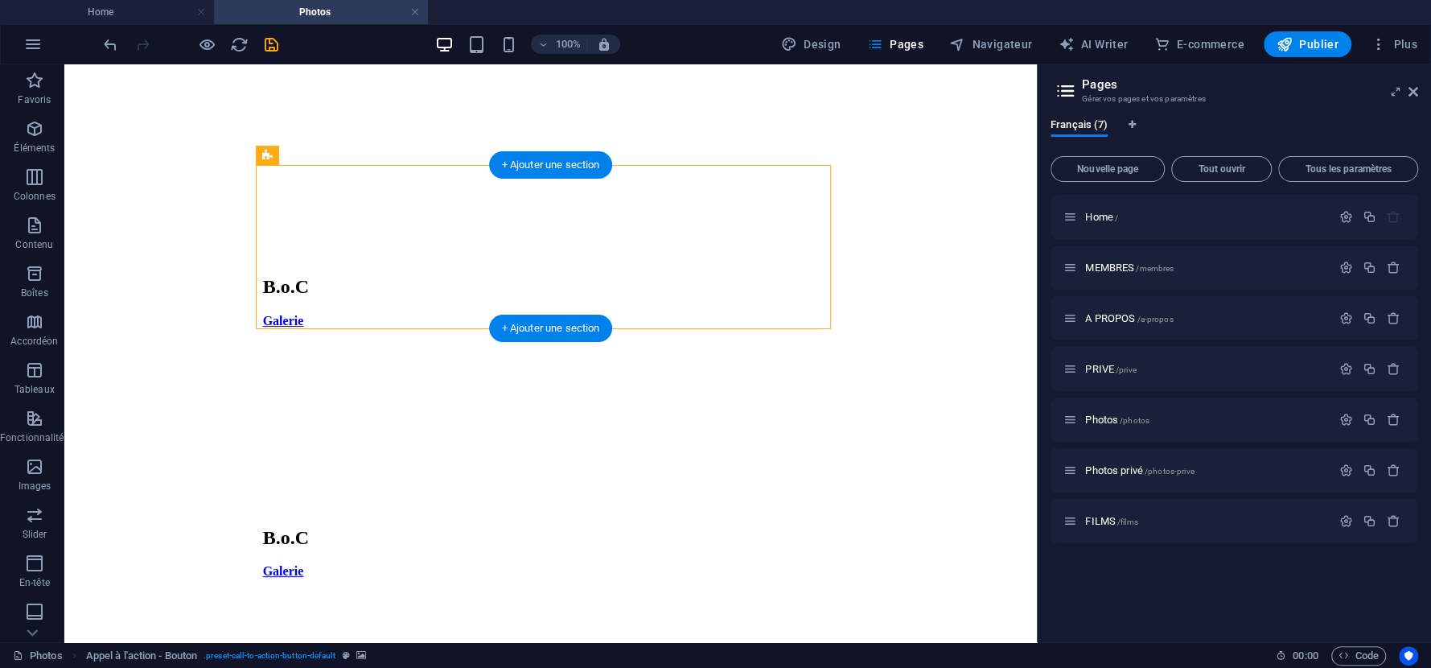
click at [734, 348] on figure at bounding box center [551, 348] width 576 height 0
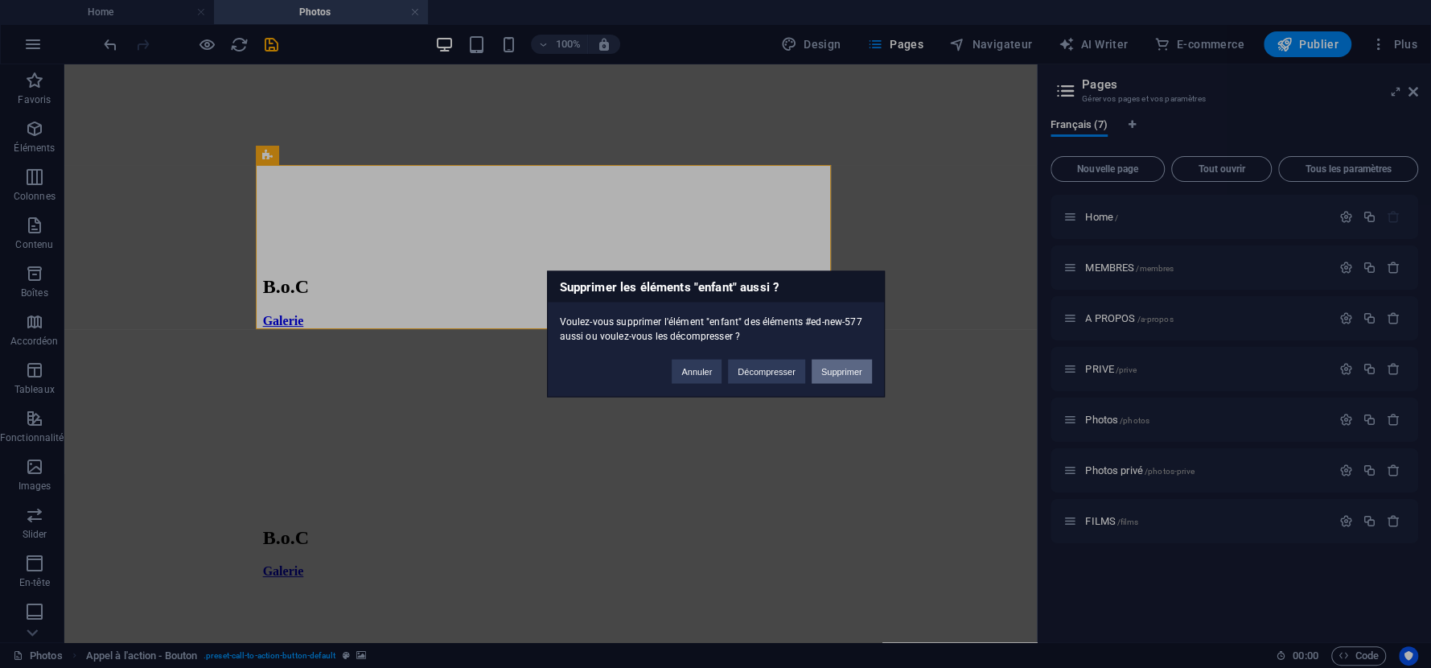
click at [869, 362] on button "Supprimer" at bounding box center [842, 372] width 60 height 24
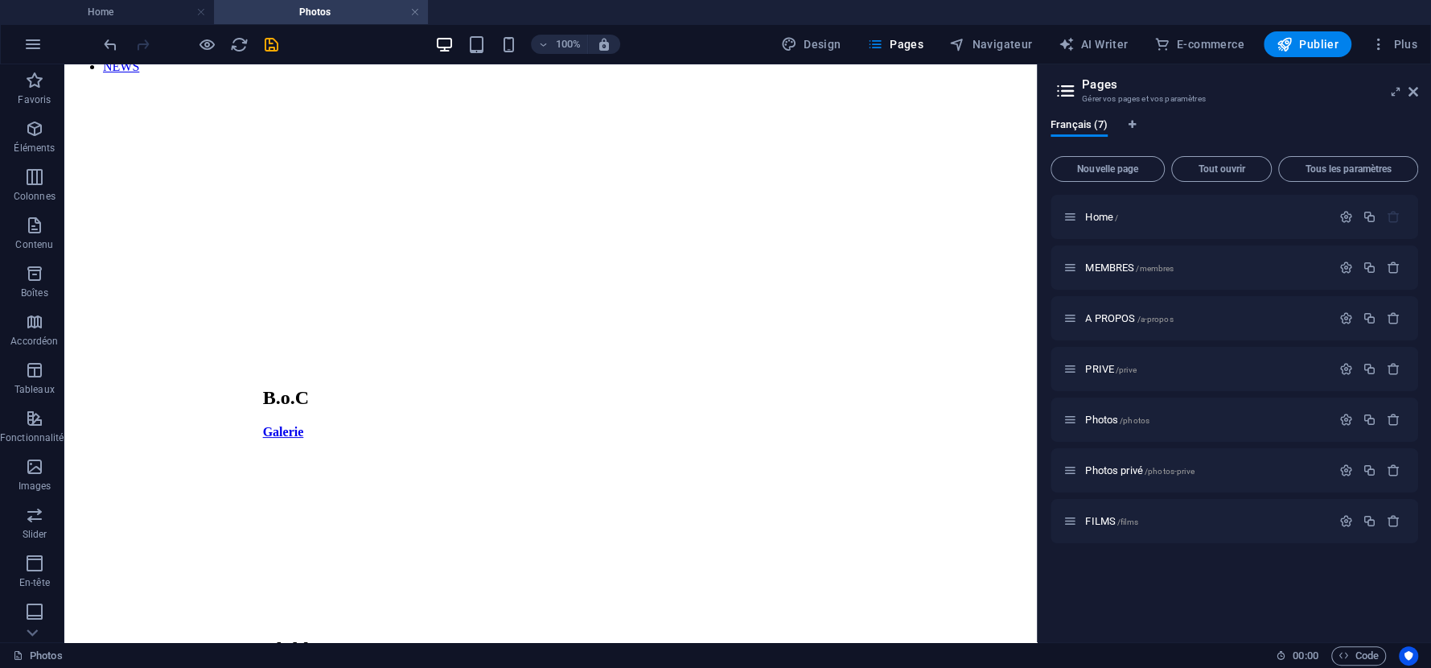
click at [916, 299] on div "Menu Home A PROPOS Membres support 203 Photos PRIVE FILMS NEWS B.o.C Galerie Cl…" at bounding box center [551, 352] width 960 height 849
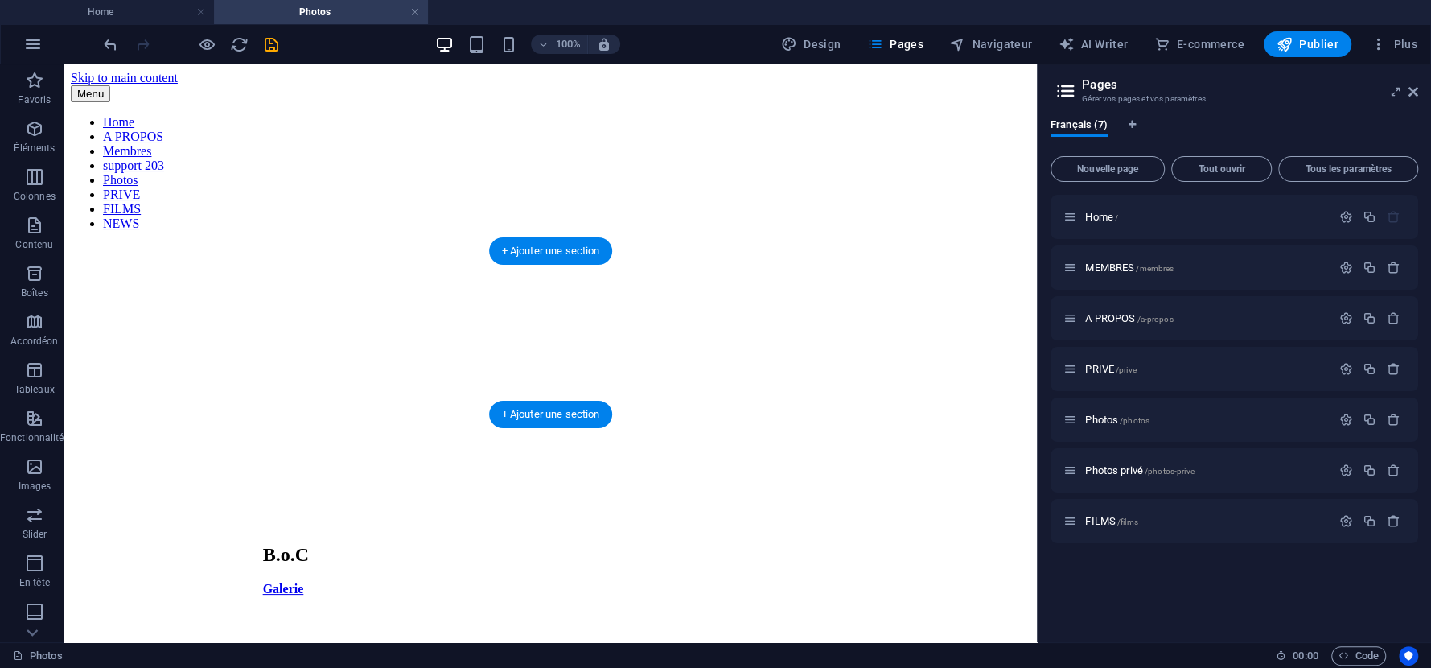
click at [640, 364] on figure at bounding box center [551, 364] width 576 height 0
click at [677, 364] on figure at bounding box center [551, 364] width 576 height 0
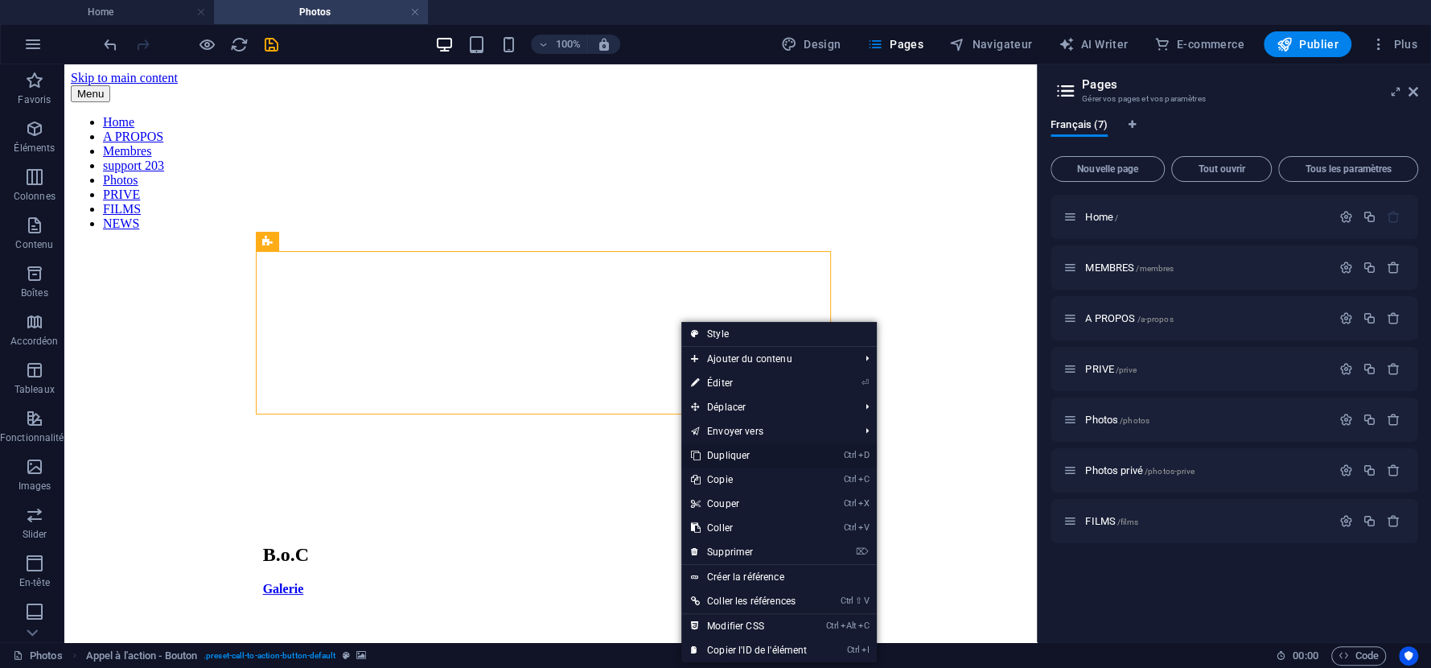
click at [733, 453] on link "Ctrl D Dupliquer" at bounding box center [749, 455] width 135 height 24
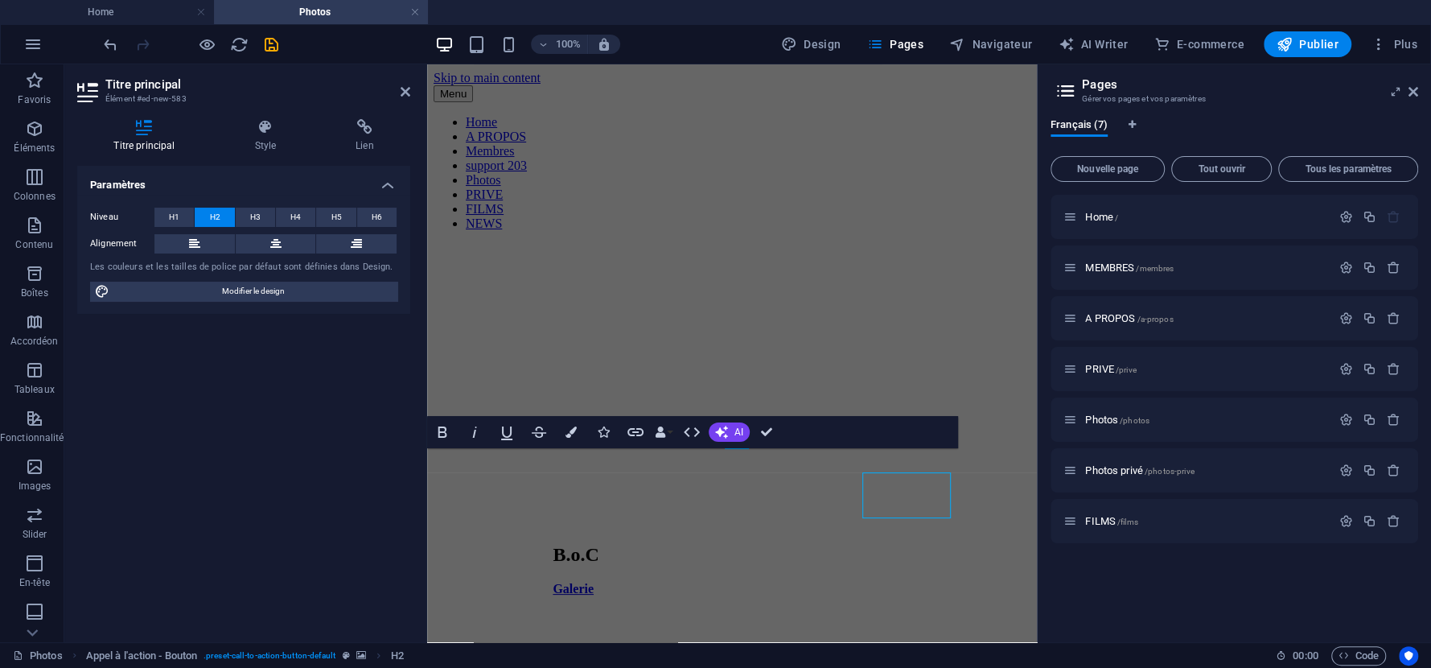
click at [559, 608] on figure at bounding box center [732, 608] width 358 height 0
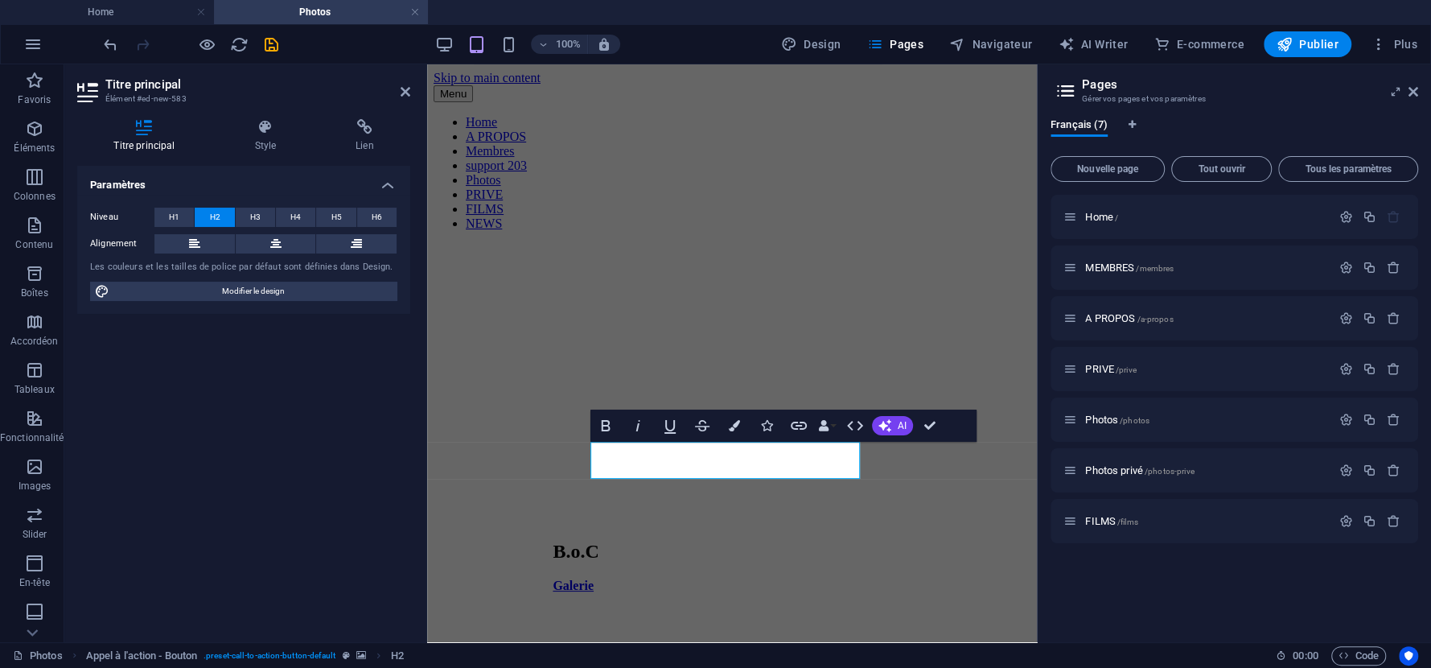
click at [961, 484] on div "Menu Home A PROPOS Membres support 203 Photos PRIVE FILMS NEWS B.o.C Galerie Mi…" at bounding box center [732, 619] width 597 height 1069
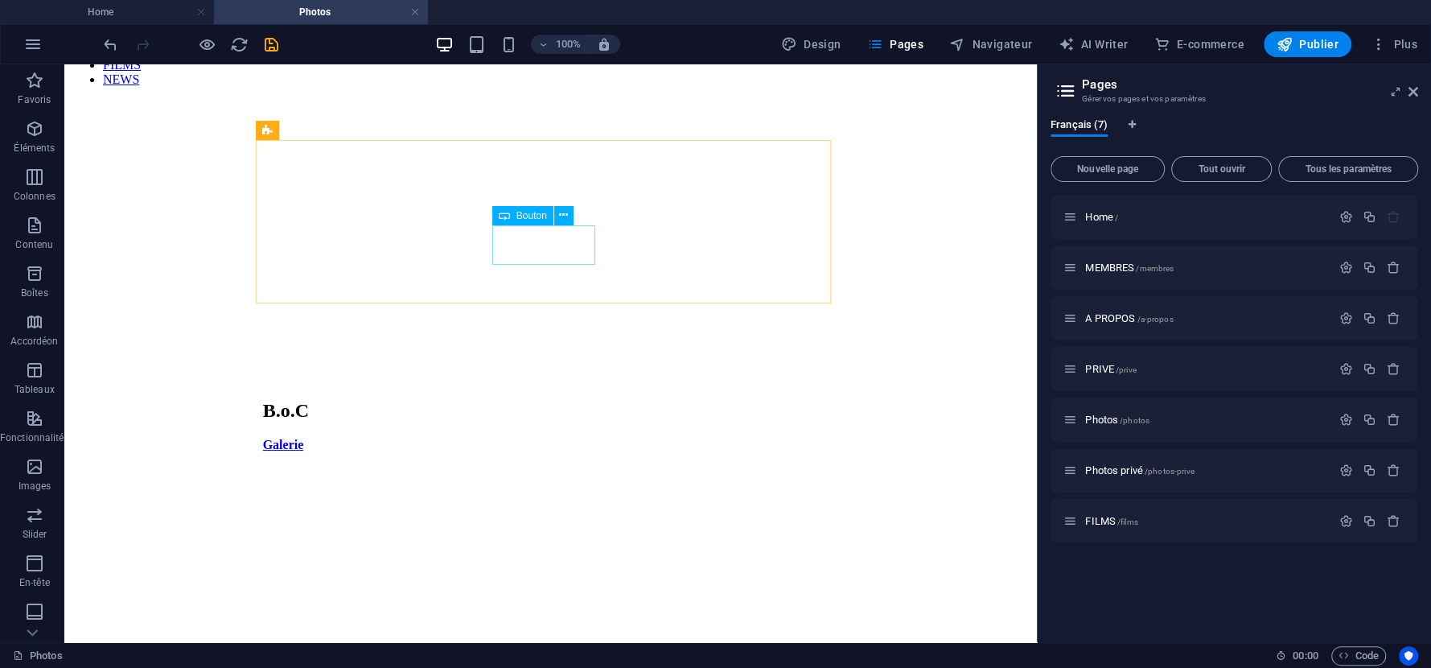
scroll to position [89, 0]
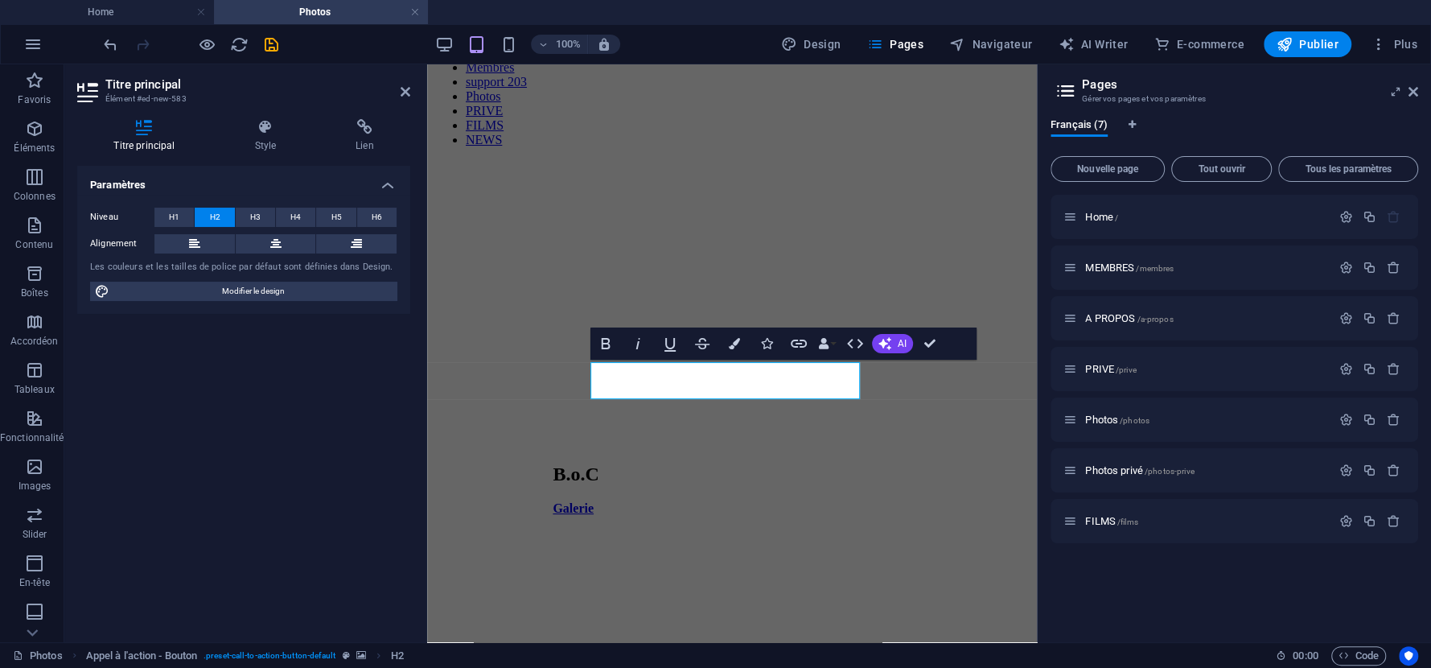
scroll to position [81, 0]
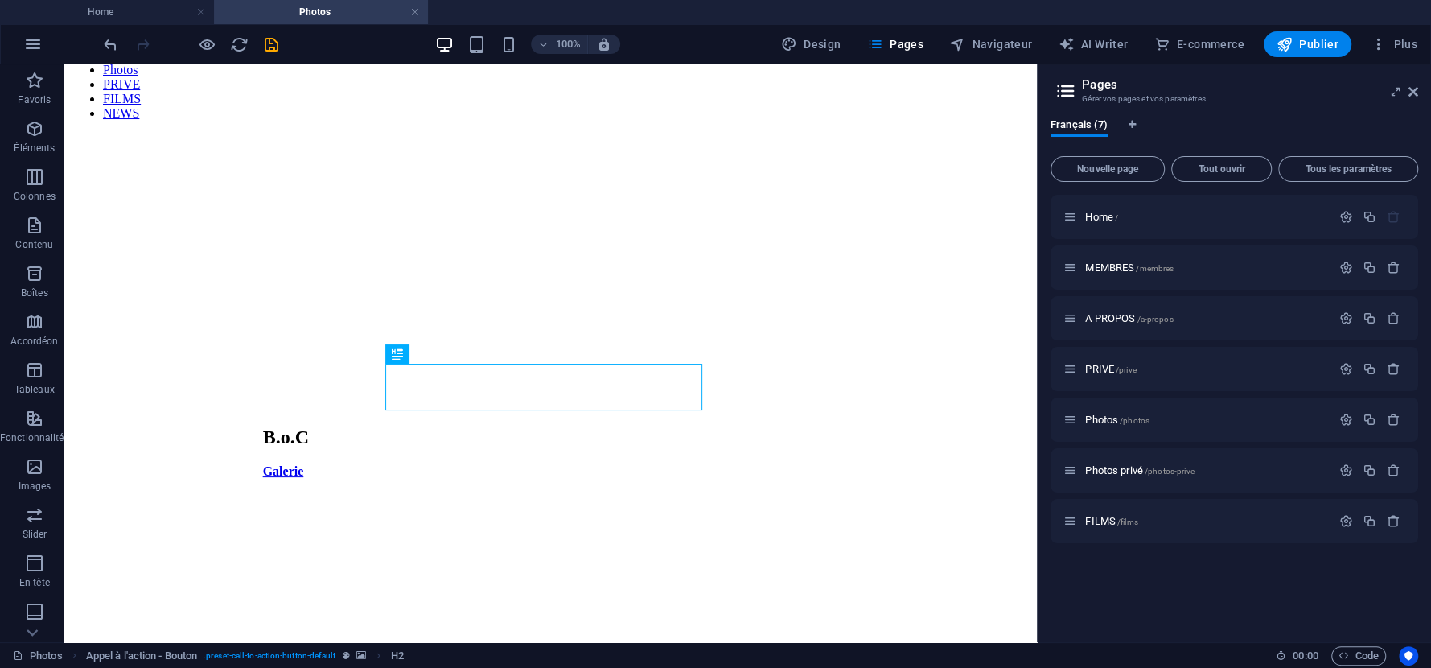
scroll to position [109, 0]
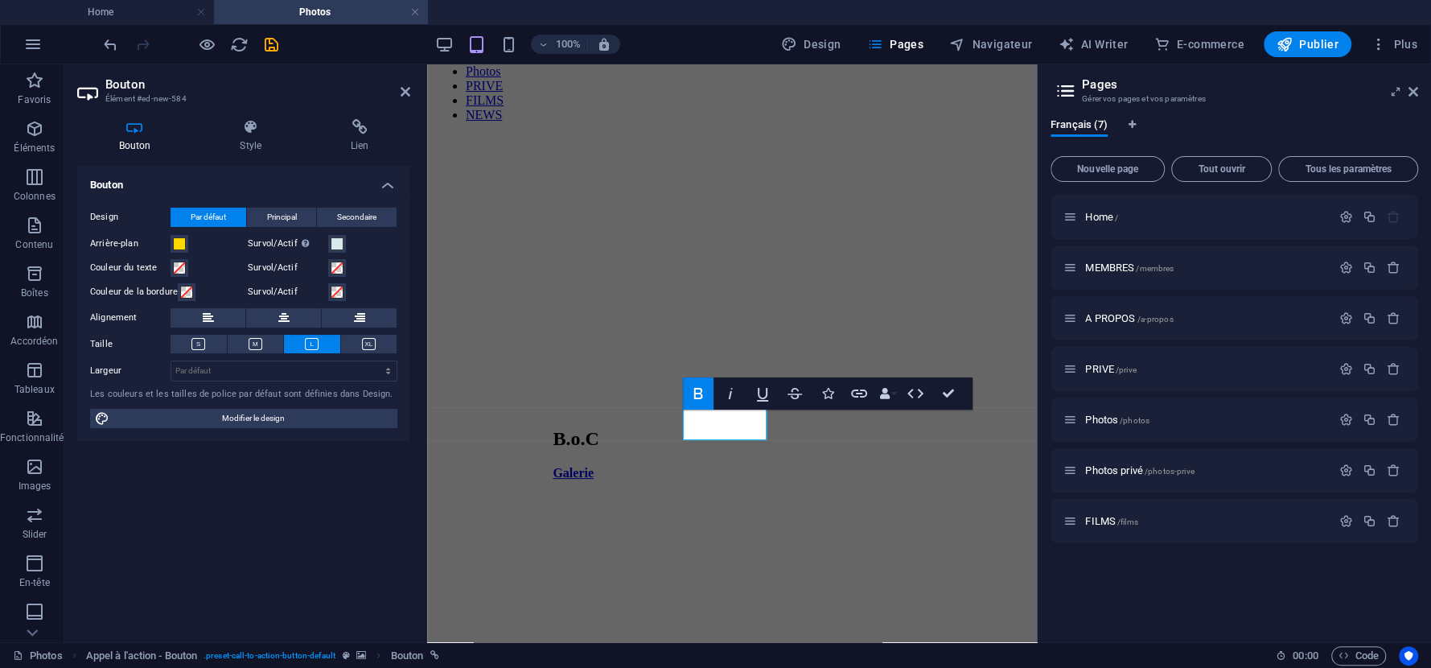
scroll to position [81, 0]
click at [355, 140] on h4 "Lien" at bounding box center [360, 136] width 101 height 34
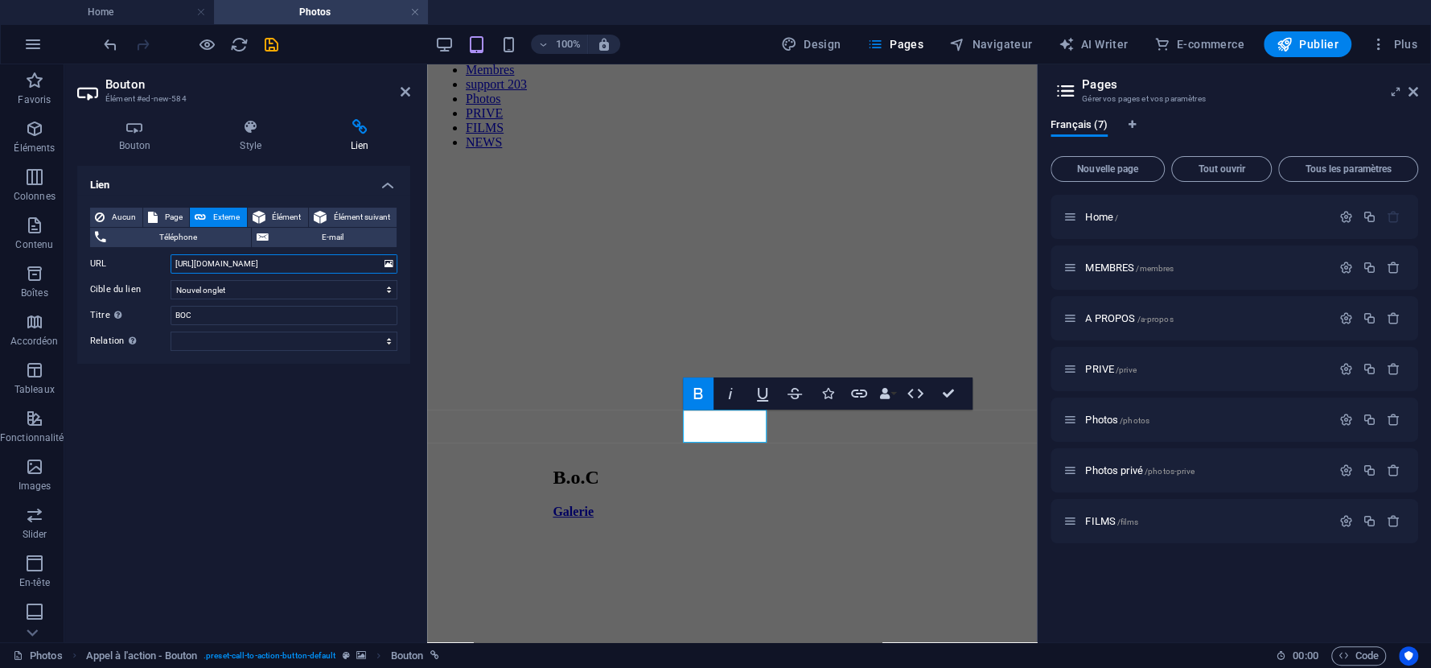
click at [245, 264] on input "[URL][DOMAIN_NAME]" at bounding box center [284, 263] width 227 height 19
paste input "r9xU5Klxy"
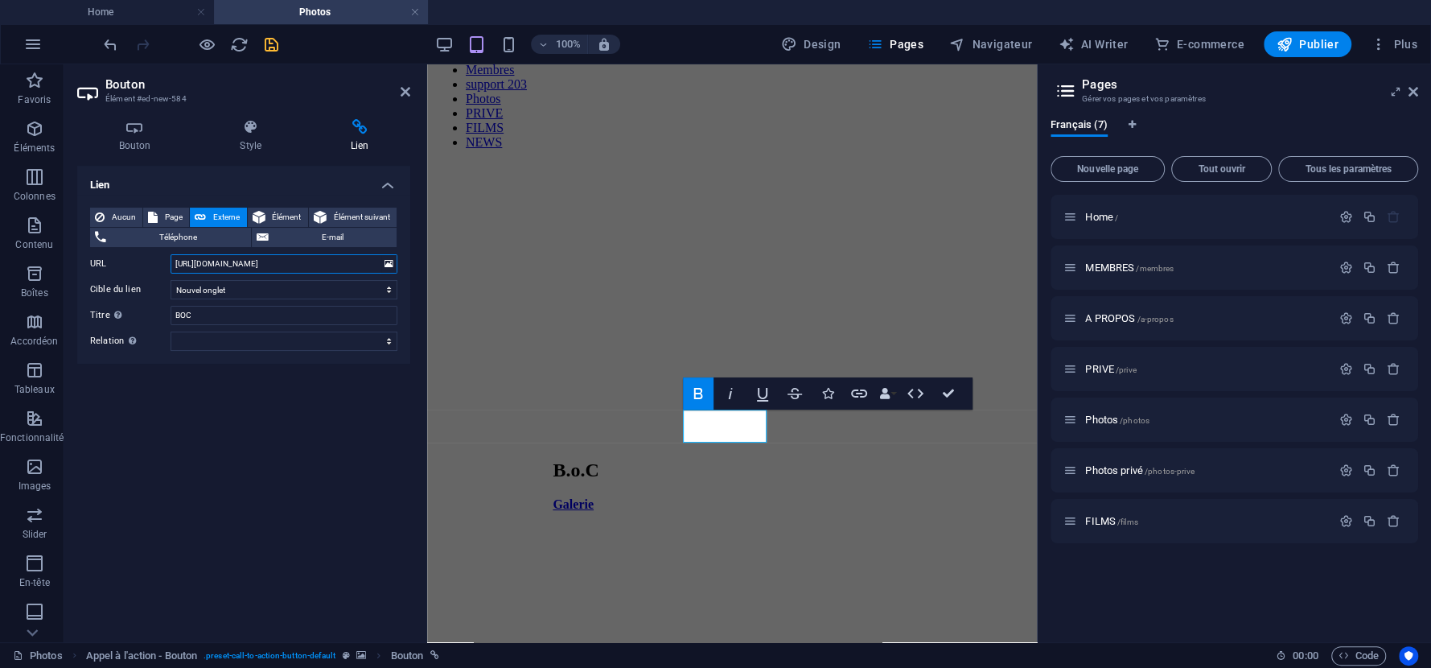
type input "[URL][DOMAIN_NAME]"
click at [273, 48] on icon "save" at bounding box center [271, 44] width 19 height 19
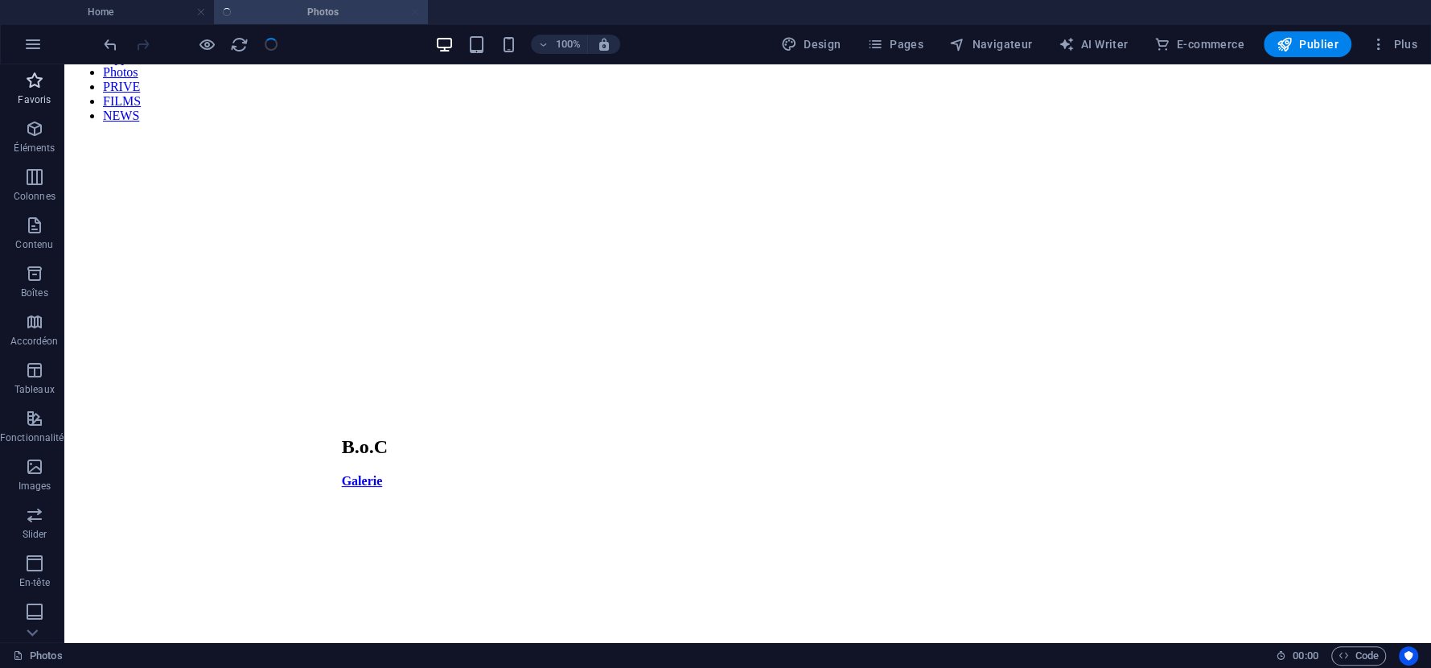
scroll to position [105, 0]
click at [1306, 31] on button "Publier" at bounding box center [1308, 44] width 88 height 26
